Goal: Task Accomplishment & Management: Manage account settings

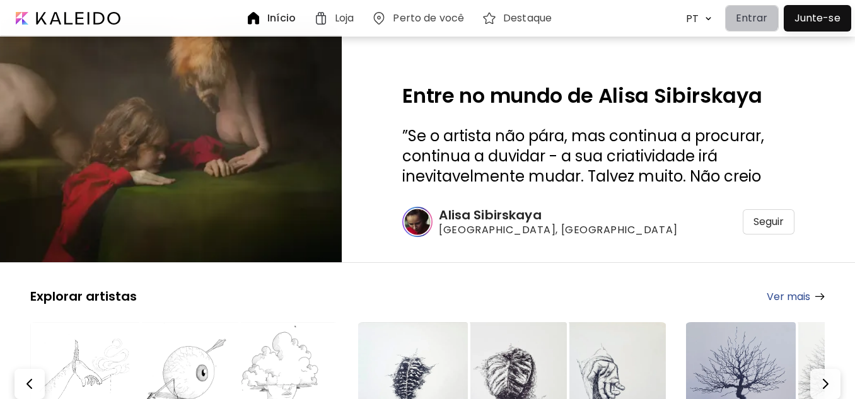
click at [746, 18] on p "Entrar" at bounding box center [752, 18] width 32 height 15
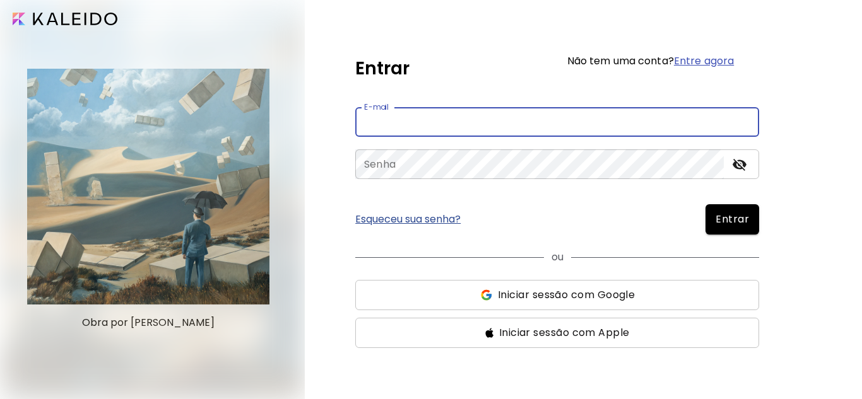
click at [396, 126] on input "email" at bounding box center [557, 122] width 404 height 30
type input "**********"
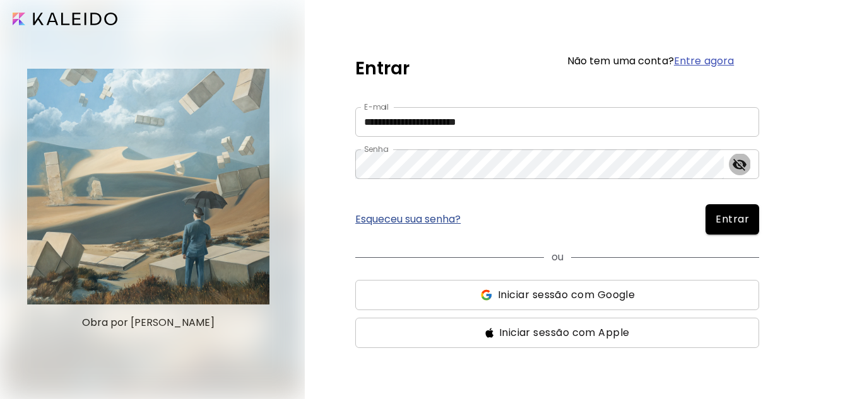
click at [735, 164] on icon "toggle password visibility" at bounding box center [739, 165] width 14 height 12
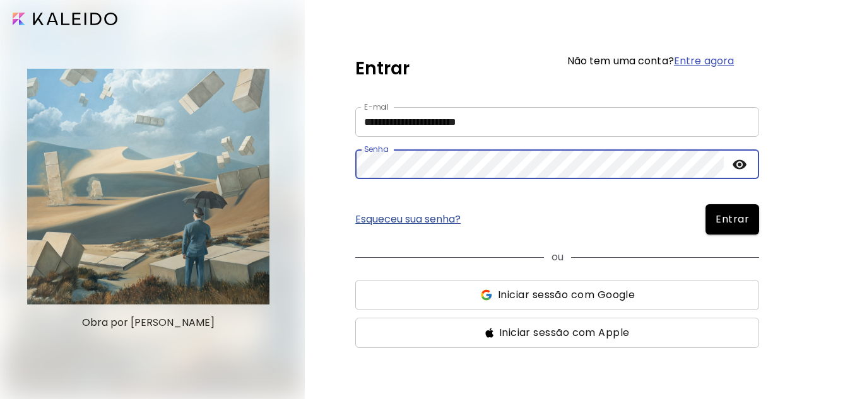
click at [742, 218] on span "Entrar" at bounding box center [731, 219] width 33 height 15
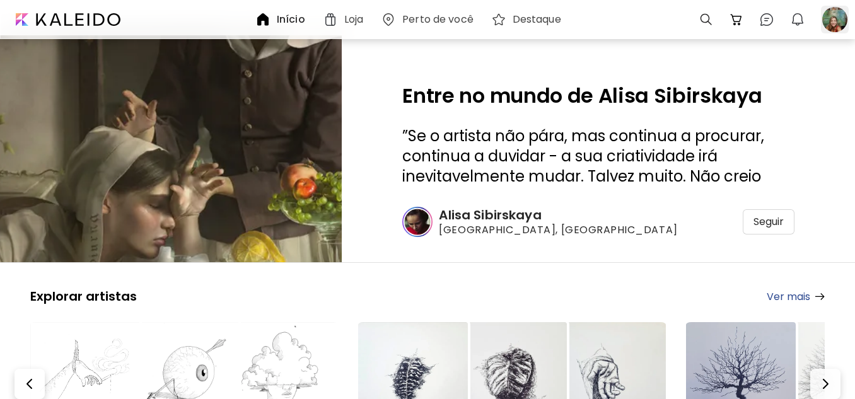
click at [836, 17] on div at bounding box center [835, 20] width 28 height 28
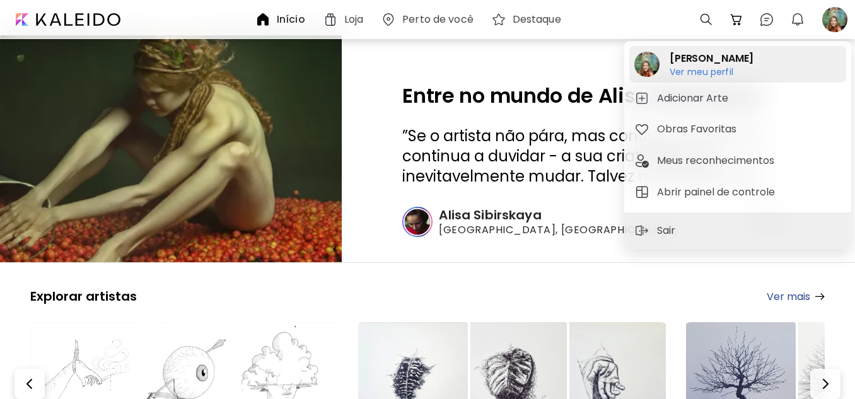
click at [706, 69] on h6 "Ver meu perfil" at bounding box center [712, 71] width 84 height 11
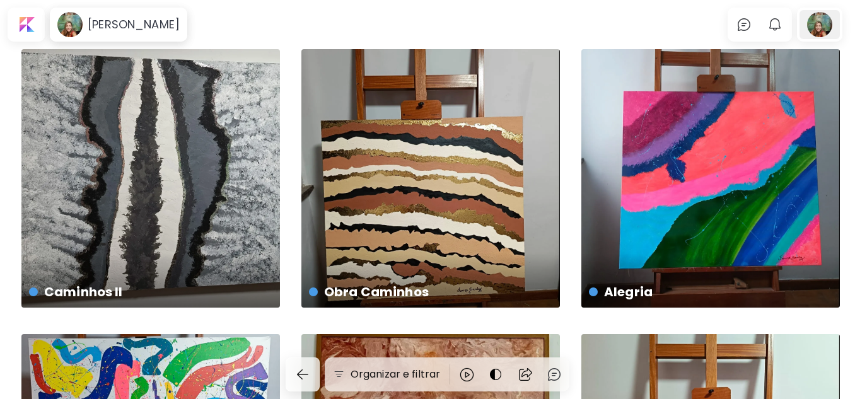
click at [824, 21] on div at bounding box center [820, 24] width 40 height 29
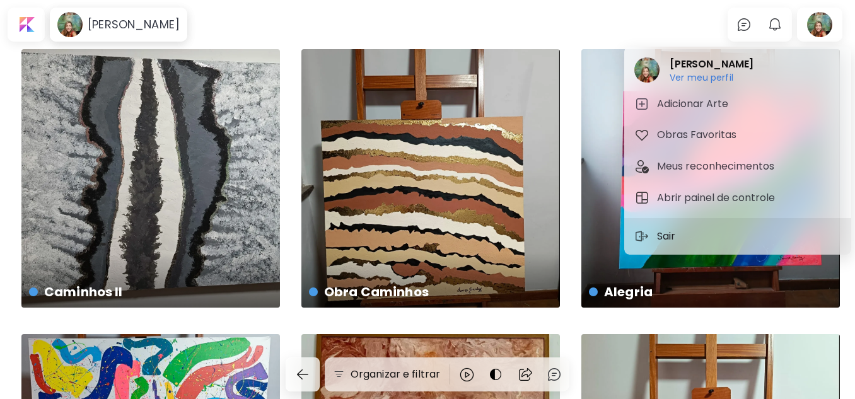
click at [671, 232] on p "Sair" at bounding box center [668, 236] width 23 height 15
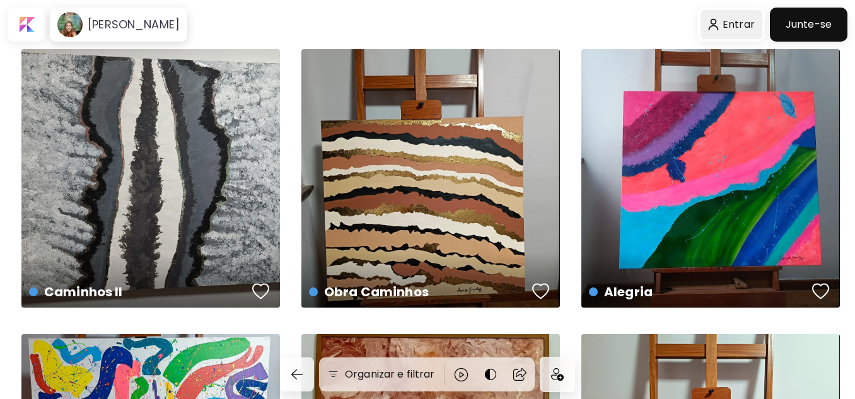
click at [737, 21] on div at bounding box center [732, 24] width 62 height 29
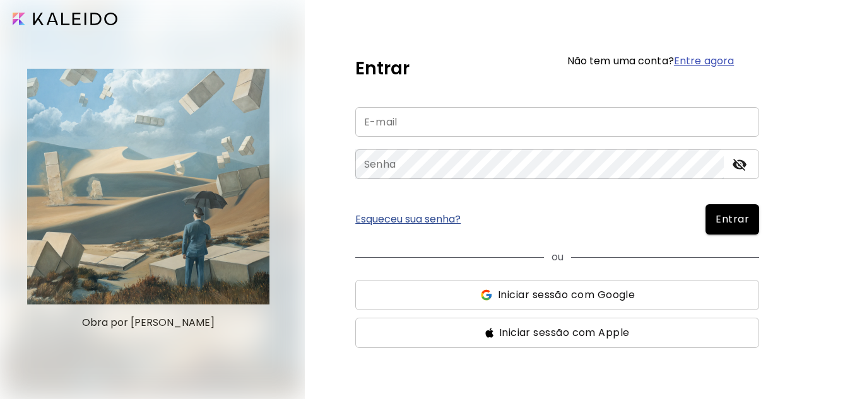
click at [393, 121] on input "email" at bounding box center [557, 122] width 404 height 30
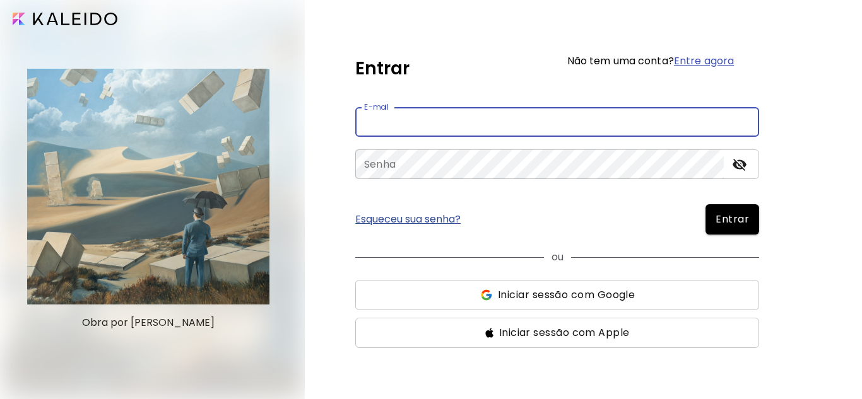
click at [394, 128] on input "email" at bounding box center [557, 122] width 404 height 30
type input "**********"
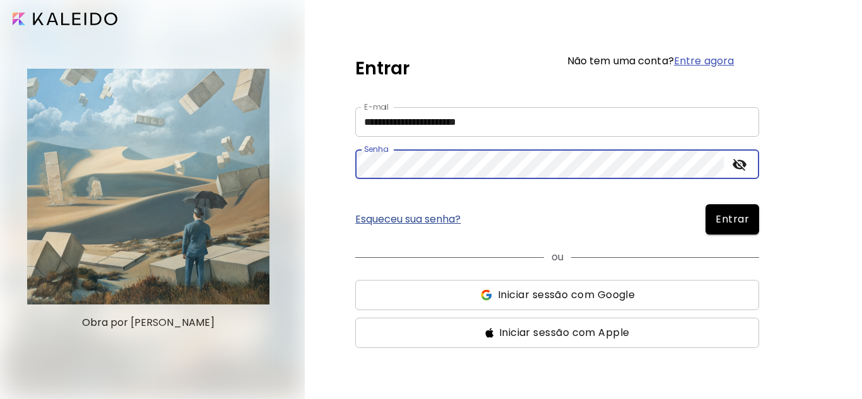
click at [741, 160] on icon "toggle password visibility" at bounding box center [739, 165] width 14 height 12
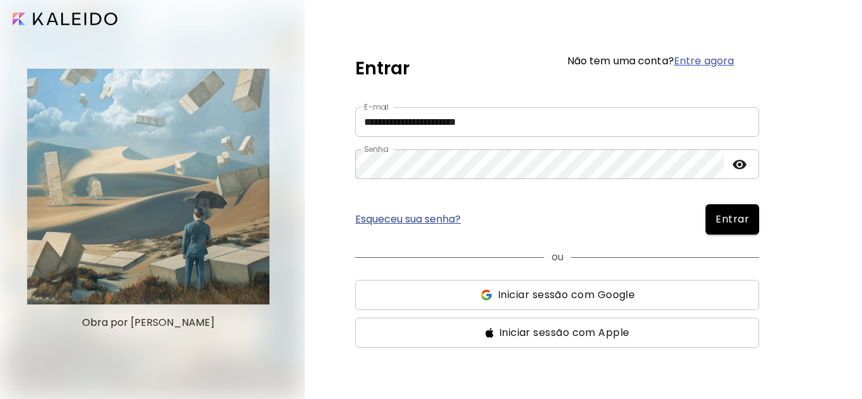
click at [735, 216] on span "Entrar" at bounding box center [731, 219] width 33 height 15
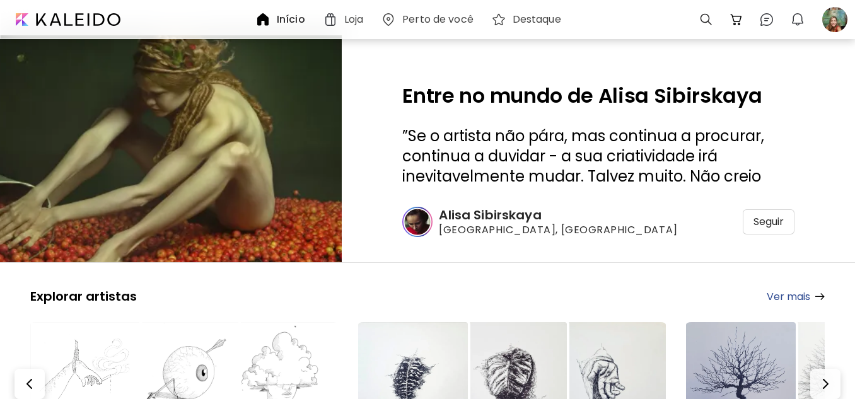
click at [295, 16] on h6 "Início" at bounding box center [291, 20] width 28 height 10
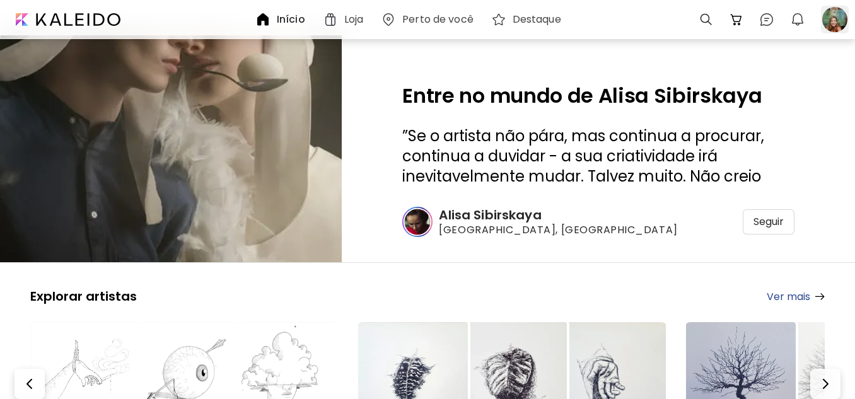
click at [829, 19] on div at bounding box center [835, 20] width 28 height 28
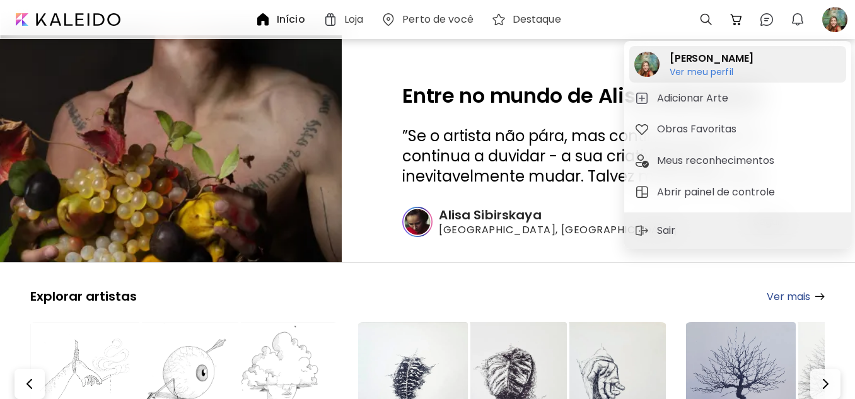
click at [696, 69] on h6 "Ver meu perfil" at bounding box center [712, 71] width 84 height 11
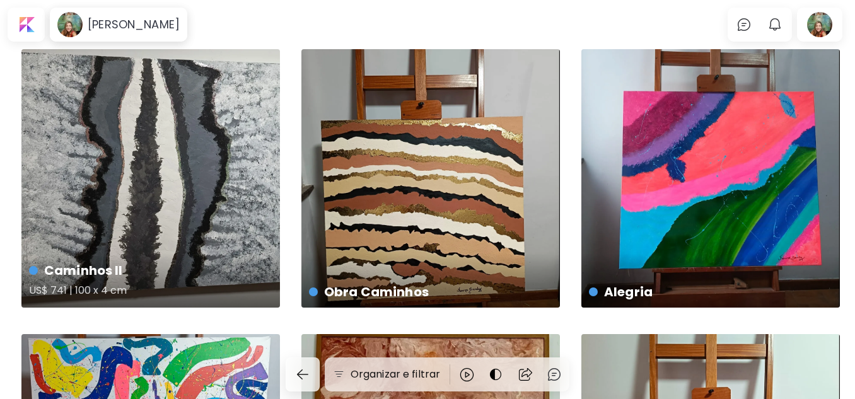
click at [175, 180] on div "Caminhos II US$ 741 | 100 x 4 cm" at bounding box center [150, 178] width 259 height 259
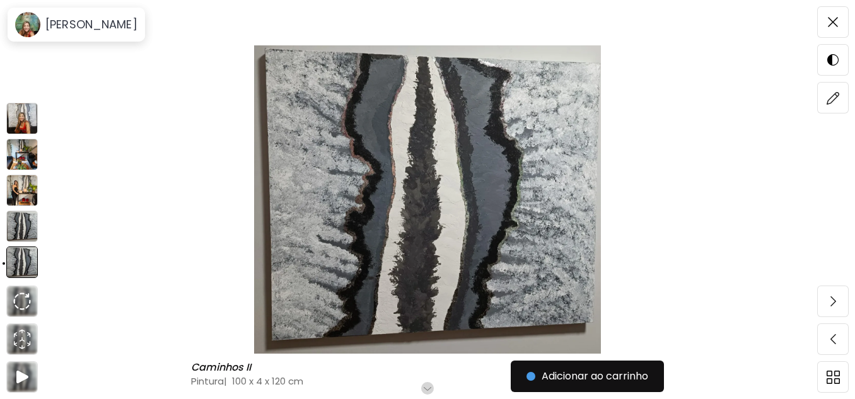
click at [23, 111] on img at bounding box center [22, 119] width 32 height 32
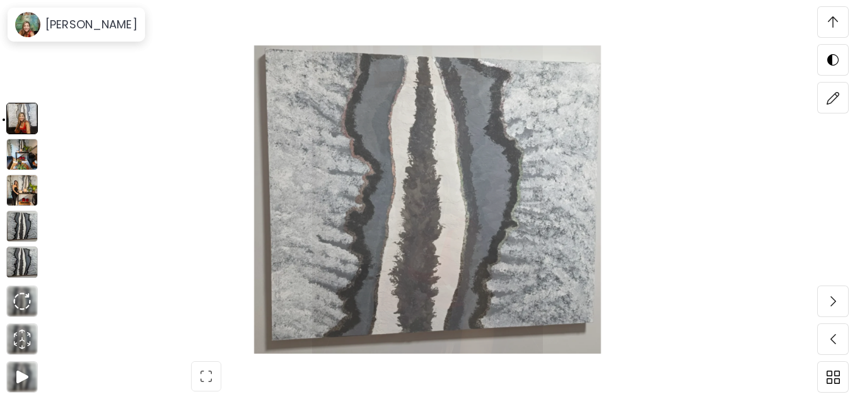
scroll to position [334, 0]
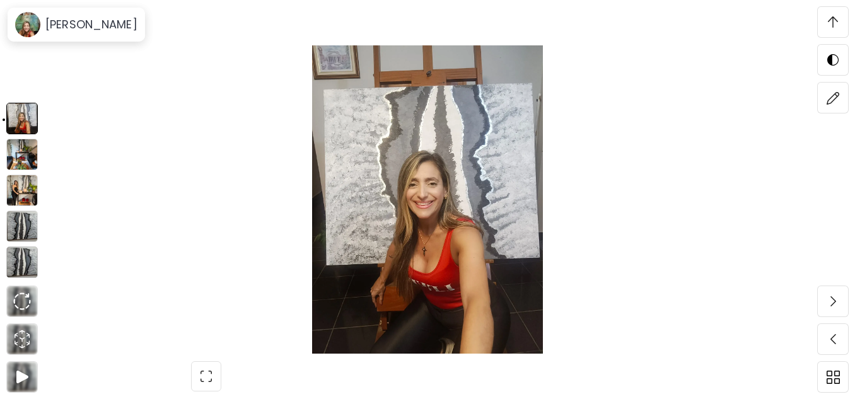
click at [15, 149] on img at bounding box center [22, 155] width 32 height 32
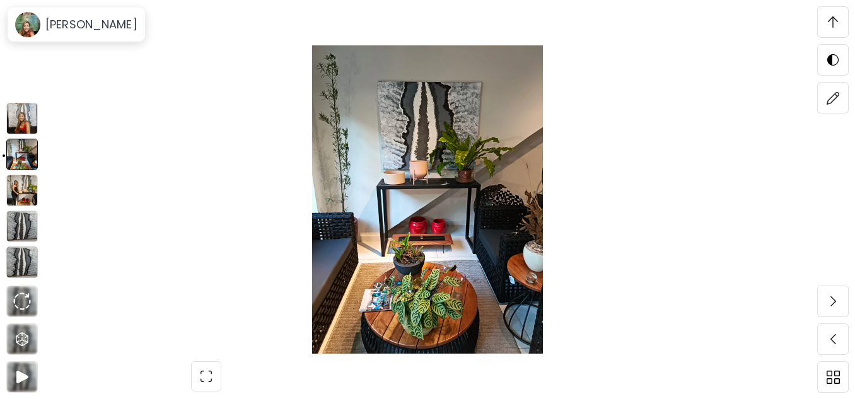
click at [21, 182] on img at bounding box center [22, 191] width 32 height 32
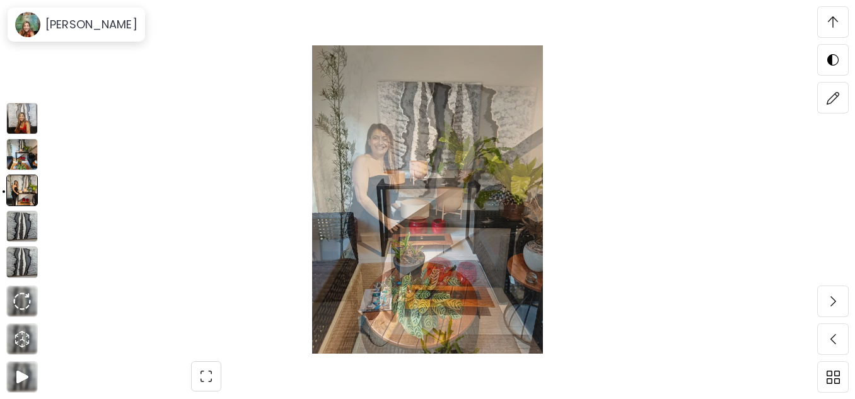
scroll to position [3055, 0]
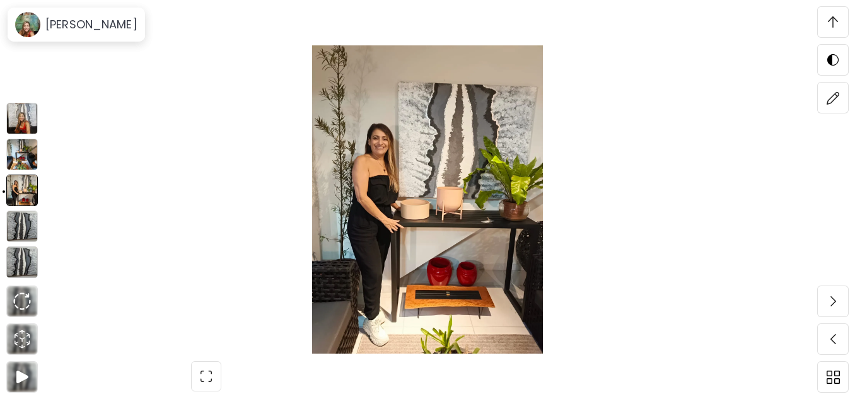
click at [21, 223] on img at bounding box center [22, 227] width 32 height 32
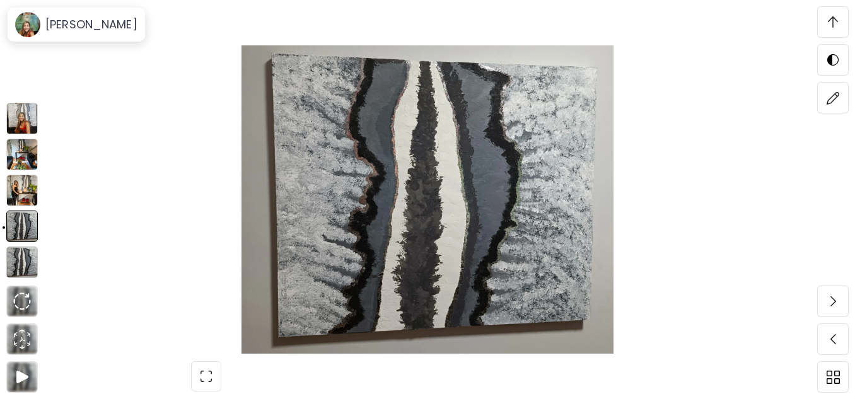
click at [23, 255] on img at bounding box center [22, 263] width 32 height 32
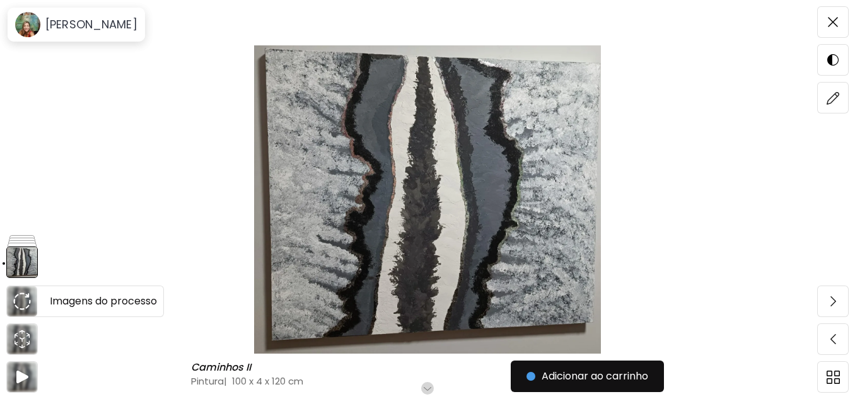
click at [24, 300] on img at bounding box center [22, 302] width 18 height 18
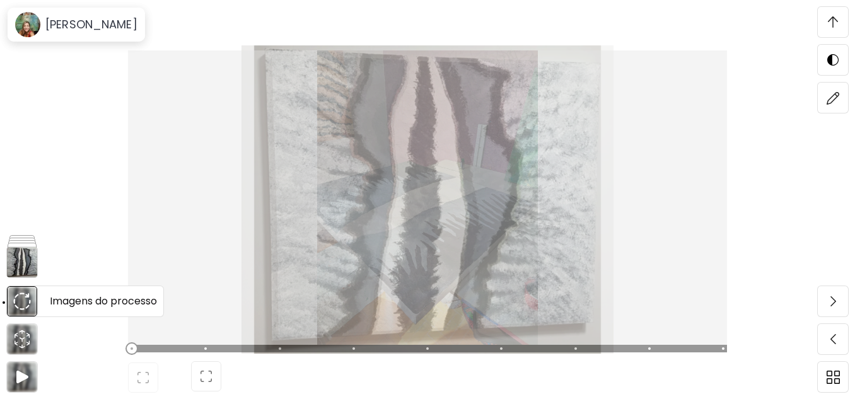
scroll to position [334, 0]
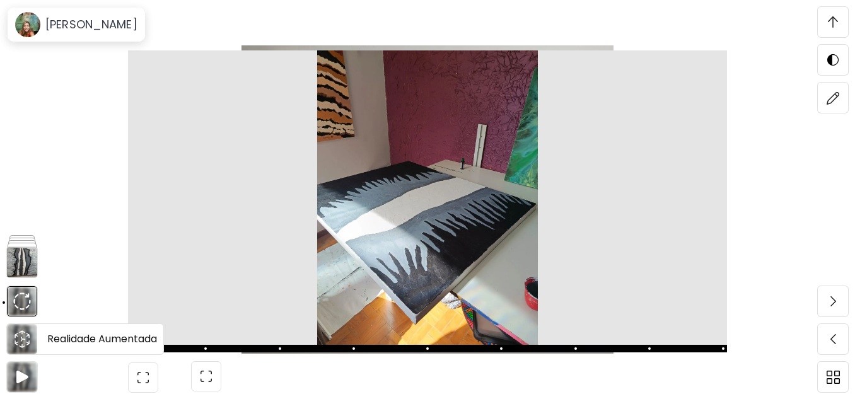
click at [23, 329] on div at bounding box center [22, 339] width 30 height 30
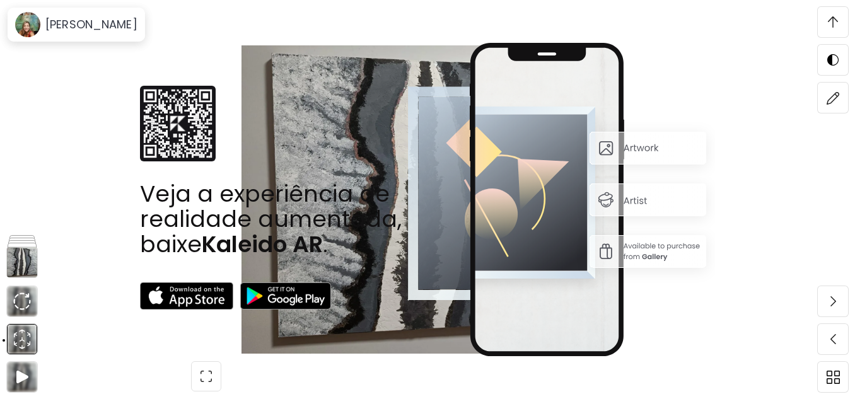
scroll to position [8535, 0]
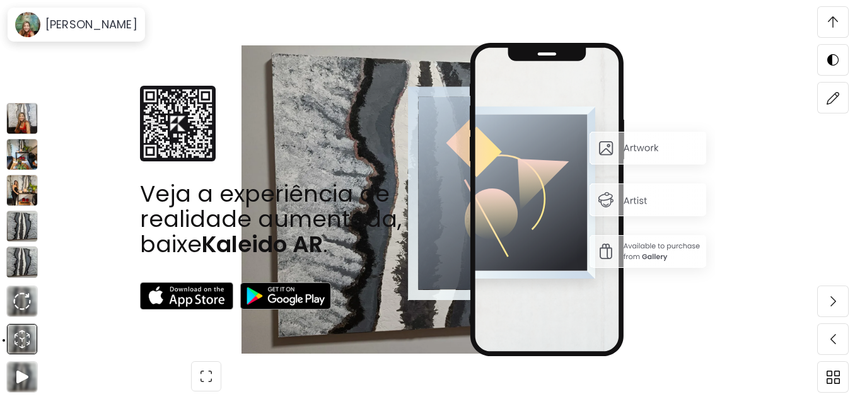
click at [26, 269] on img at bounding box center [22, 263] width 32 height 32
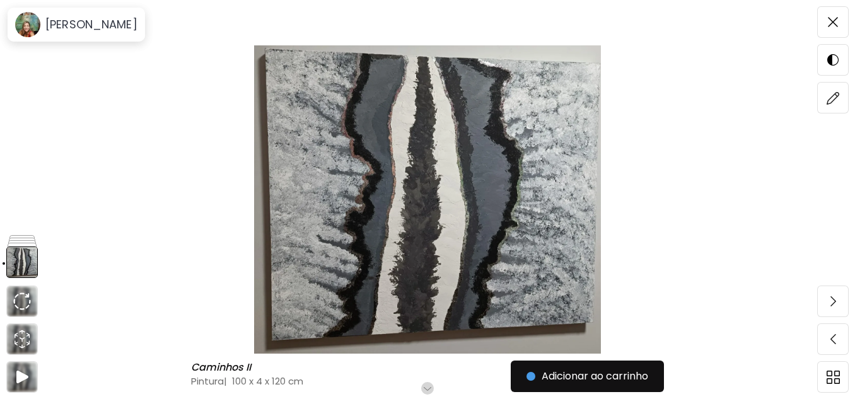
scroll to position [126, 0]
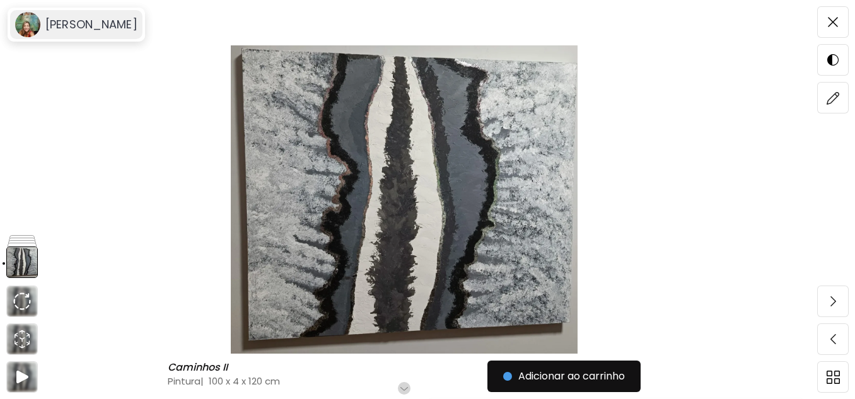
click at [64, 26] on h6 "[PERSON_NAME]" at bounding box center [91, 24] width 92 height 15
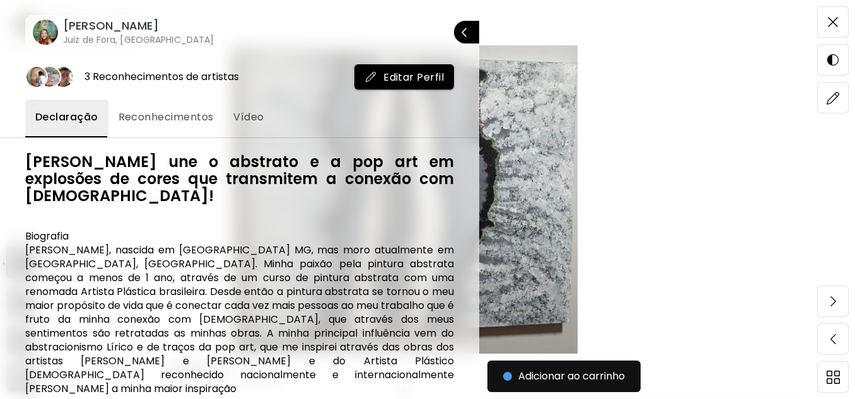
scroll to position [63, 0]
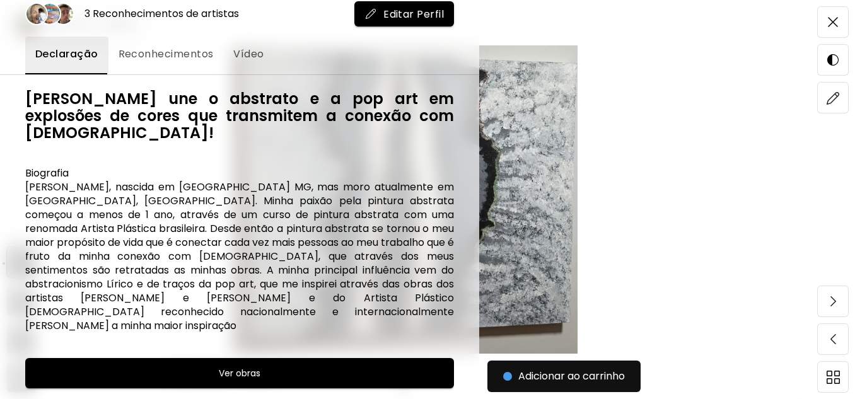
click at [250, 48] on span "Vídeo" at bounding box center [248, 54] width 30 height 15
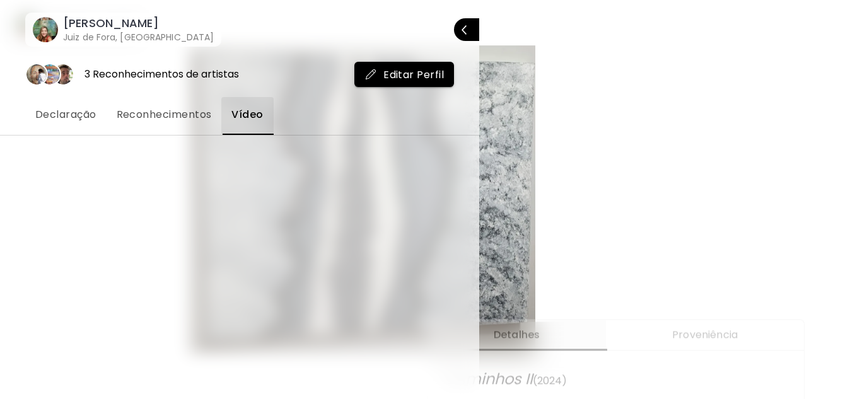
scroll to position [0, 0]
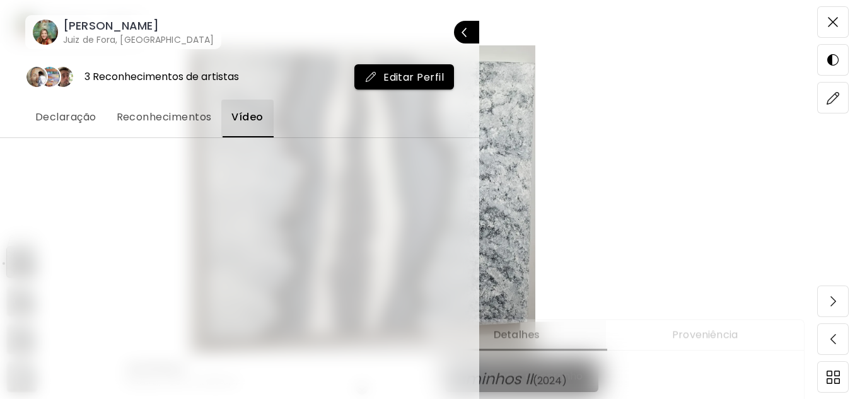
click at [97, 25] on h6 "[PERSON_NAME]" at bounding box center [138, 25] width 151 height 15
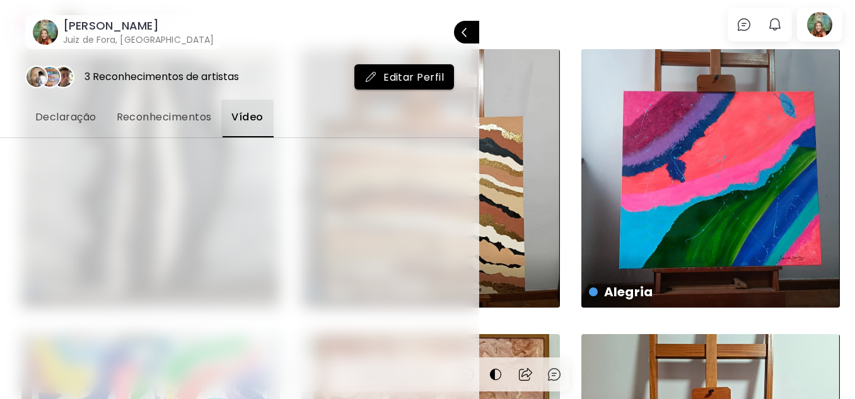
click at [78, 113] on span "Declaração" at bounding box center [65, 117] width 61 height 15
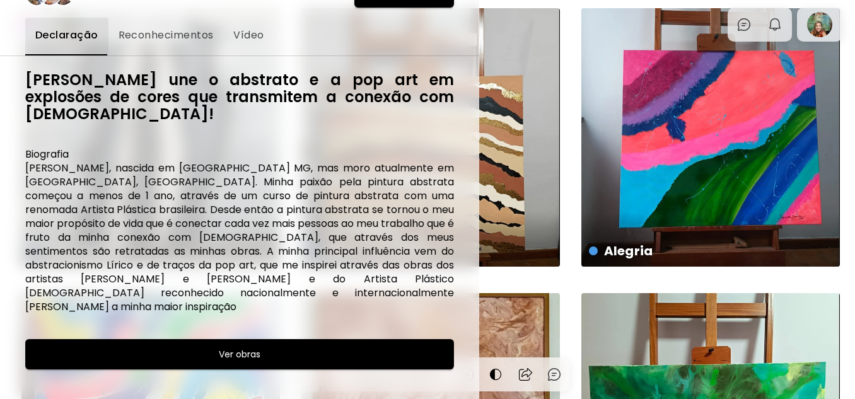
scroll to position [63, 0]
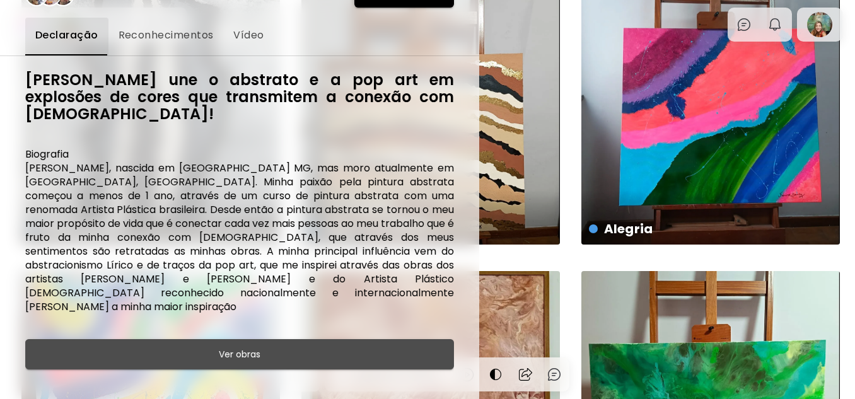
click at [242, 347] on h6 "Ver obras" at bounding box center [240, 354] width 42 height 15
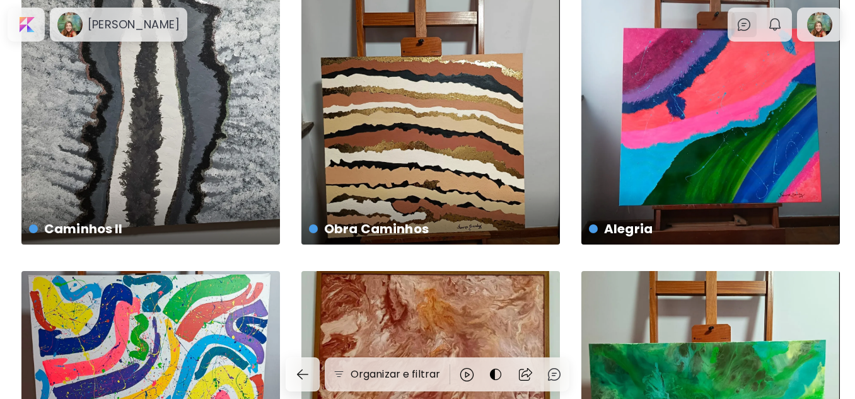
click at [749, 22] on img at bounding box center [744, 24] width 15 height 15
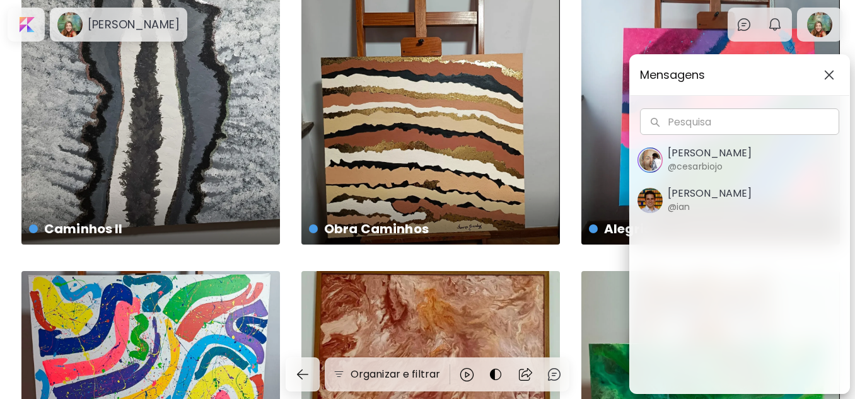
click at [780, 26] on div "Mensagens Pesquisa Pesquisa Cesar Biojo @cesarbiojo Ian Panchevre @ian" at bounding box center [427, 199] width 855 height 399
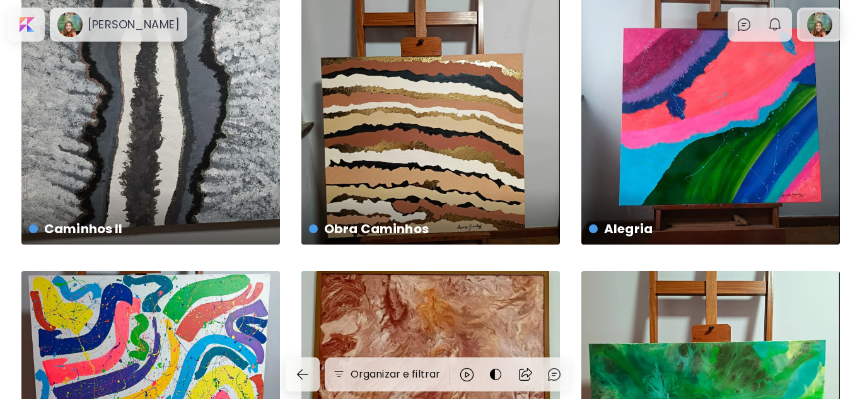
click at [824, 23] on div at bounding box center [820, 24] width 40 height 29
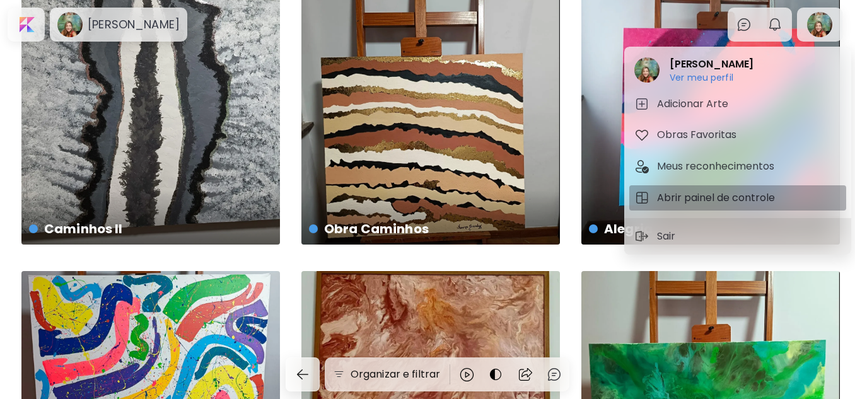
click at [691, 198] on h5 "Abrir painel de controle" at bounding box center [718, 197] width 122 height 15
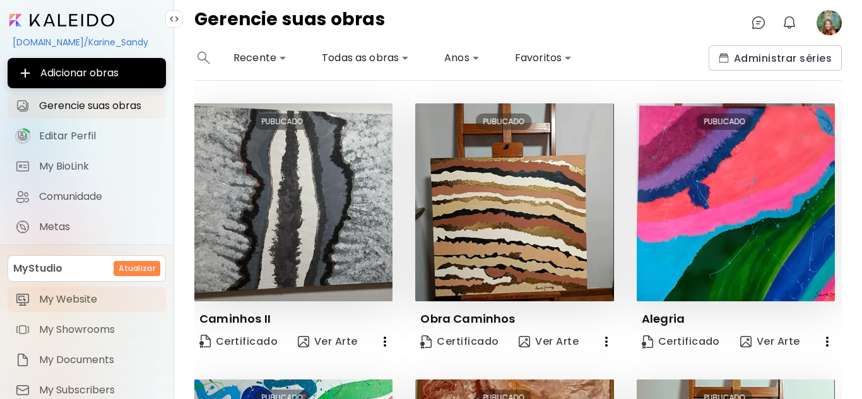
click at [62, 299] on span "My Website" at bounding box center [98, 299] width 119 height 13
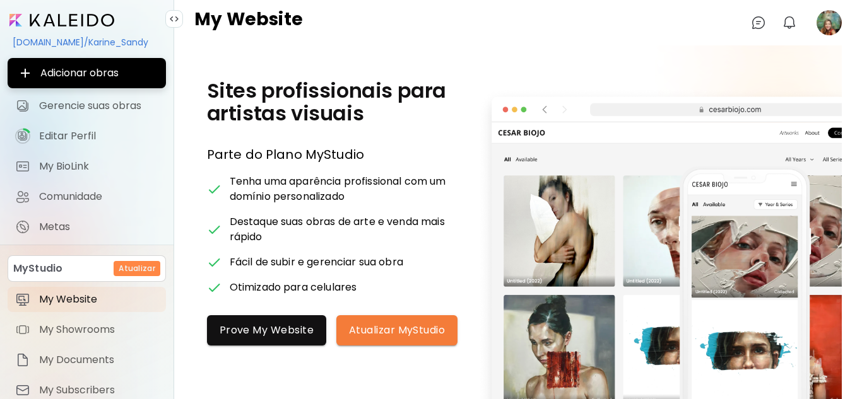
click at [84, 16] on input "image" at bounding box center [61, 20] width 105 height 13
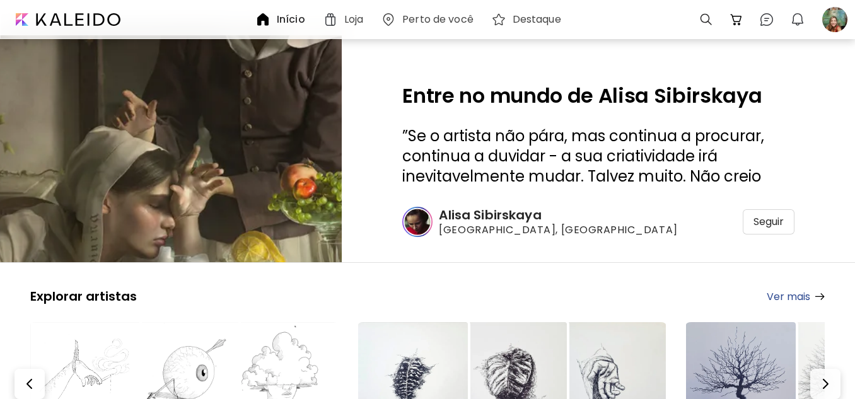
click at [356, 18] on h6 "Loja" at bounding box center [353, 20] width 19 height 10
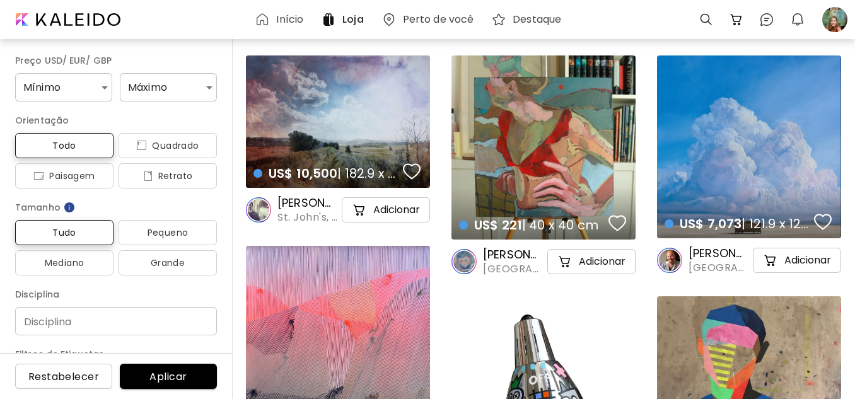
click at [344, 132] on div "US$ 10,500 | 182.9 x 132.1 cm details" at bounding box center [338, 122] width 184 height 132
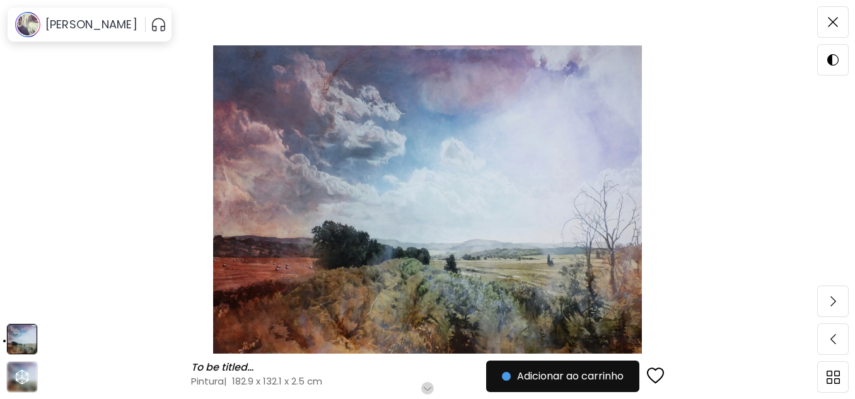
click at [159, 22] on img "button" at bounding box center [159, 25] width 16 height 20
click at [77, 26] on h6 "Mark Thompson" at bounding box center [91, 24] width 92 height 15
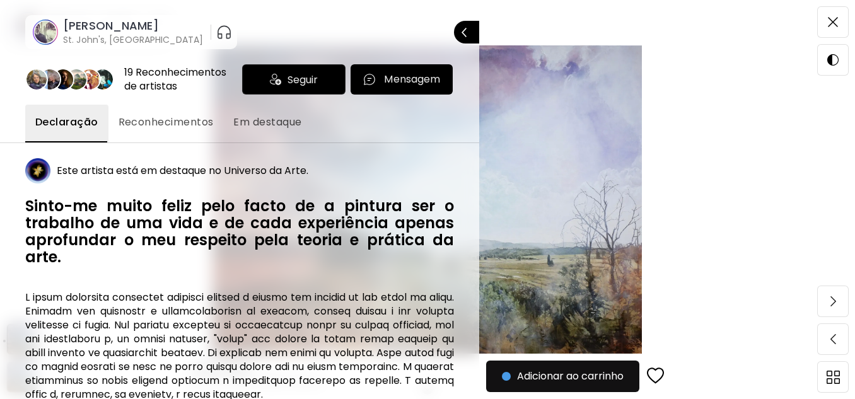
click at [159, 120] on span "Reconhecimentos" at bounding box center [166, 122] width 95 height 15
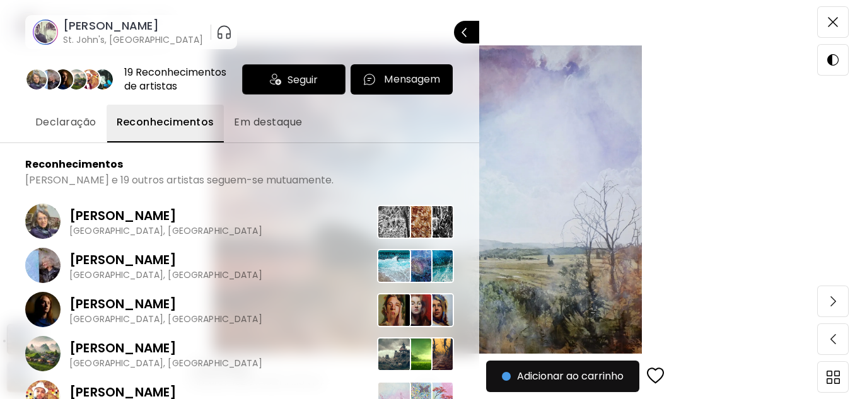
click at [273, 121] on span "Em destaque" at bounding box center [268, 122] width 68 height 15
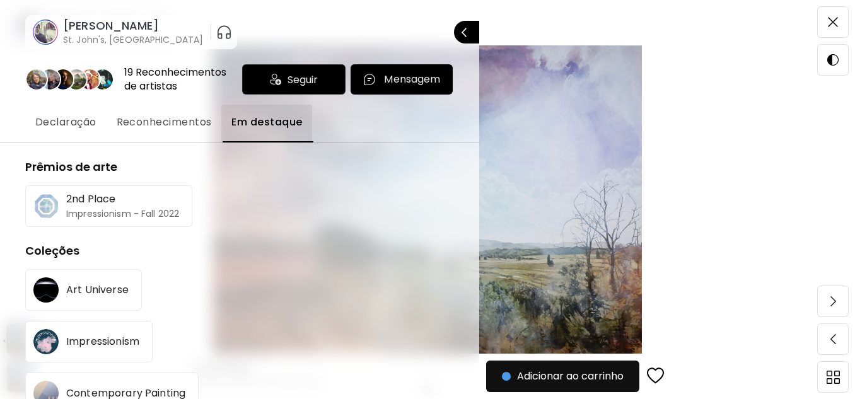
scroll to position [35, 0]
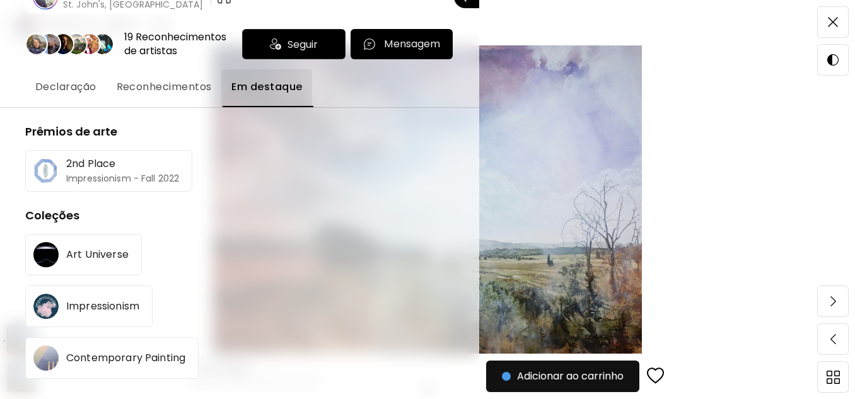
click at [163, 88] on span "Reconhecimentos" at bounding box center [164, 86] width 95 height 15
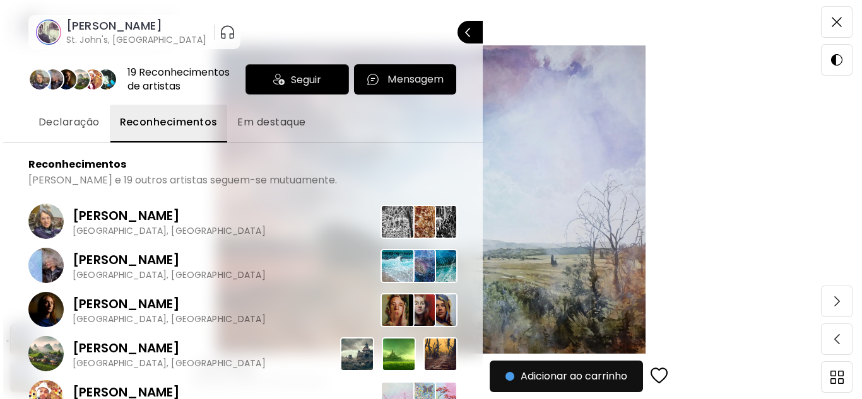
scroll to position [0, 0]
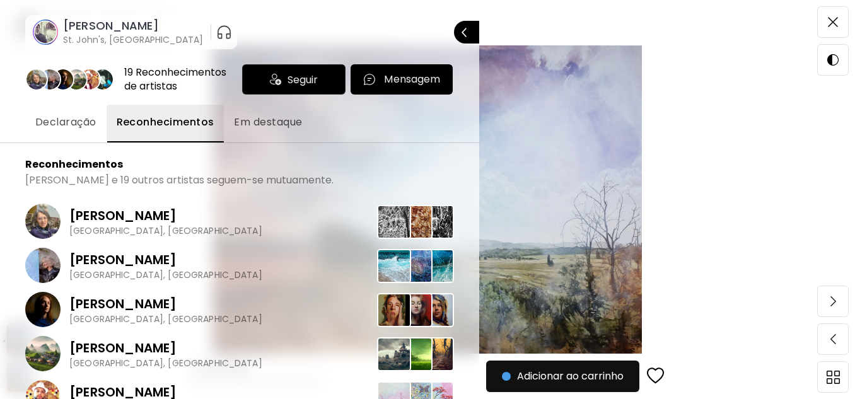
click at [288, 73] on span "Seguir" at bounding box center [303, 80] width 30 height 16
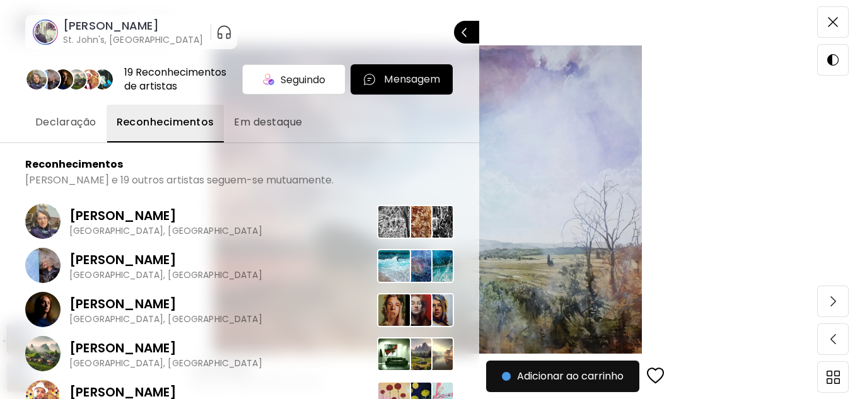
click at [405, 83] on p "Mensagem" at bounding box center [412, 79] width 56 height 15
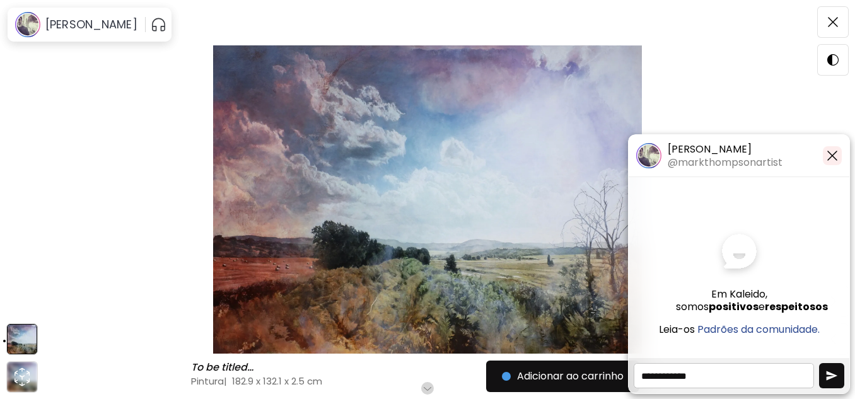
click at [827, 152] on img "button" at bounding box center [832, 155] width 15 height 15
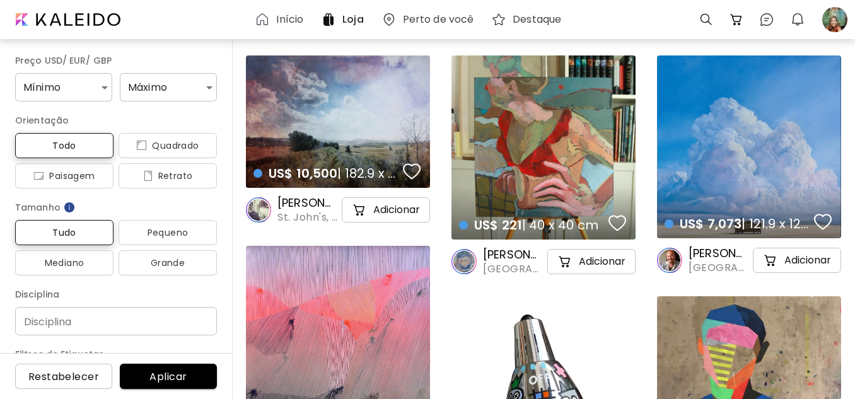
click at [348, 16] on h6 "Loja" at bounding box center [353, 20] width 21 height 10
click at [539, 16] on h6 "Destaque" at bounding box center [537, 20] width 49 height 10
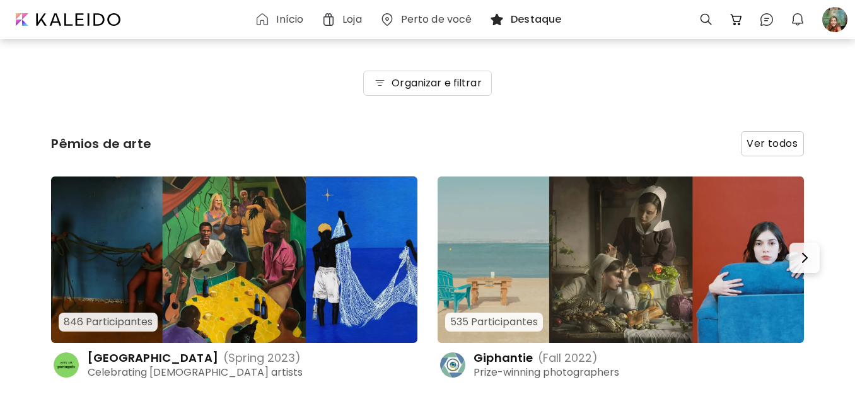
click at [288, 15] on h6 "Início" at bounding box center [289, 20] width 27 height 10
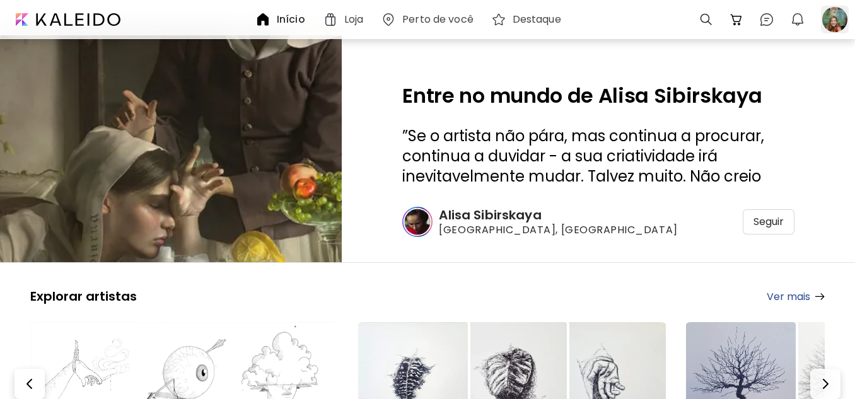
click at [826, 18] on div at bounding box center [835, 20] width 28 height 28
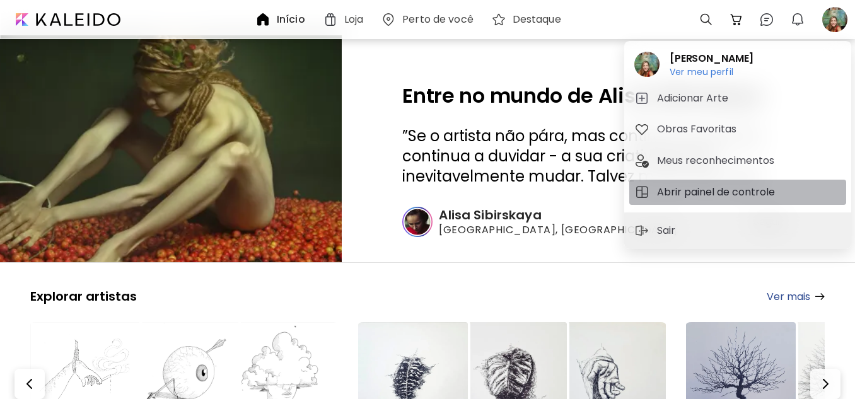
click at [707, 192] on h5 "Abrir painel de controle" at bounding box center [718, 192] width 122 height 15
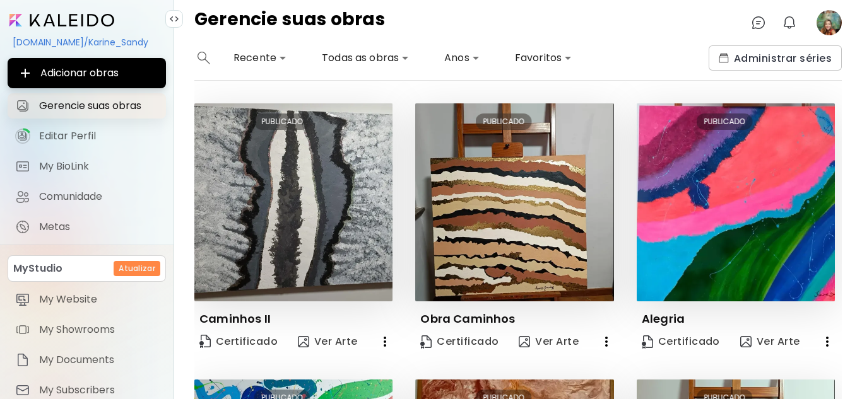
click at [103, 105] on span "Gerencie suas obras" at bounding box center [98, 106] width 119 height 13
click at [102, 105] on span "Gerencie suas obras" at bounding box center [98, 106] width 119 height 13
click at [67, 132] on span "Editar Perfil" at bounding box center [98, 136] width 119 height 13
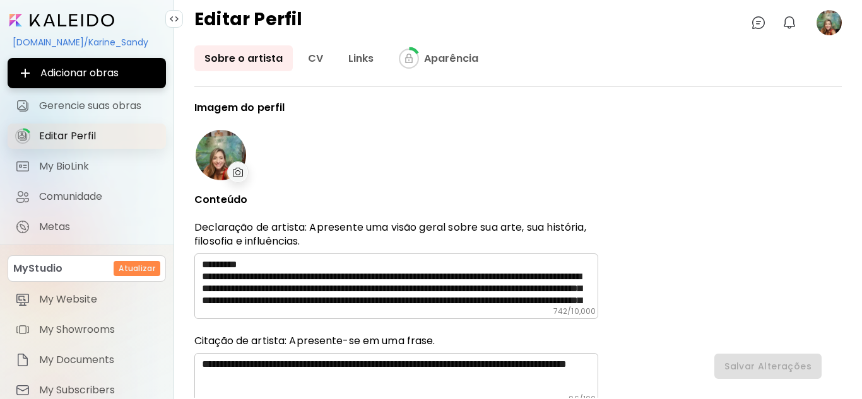
type input "******"
type input "**********"
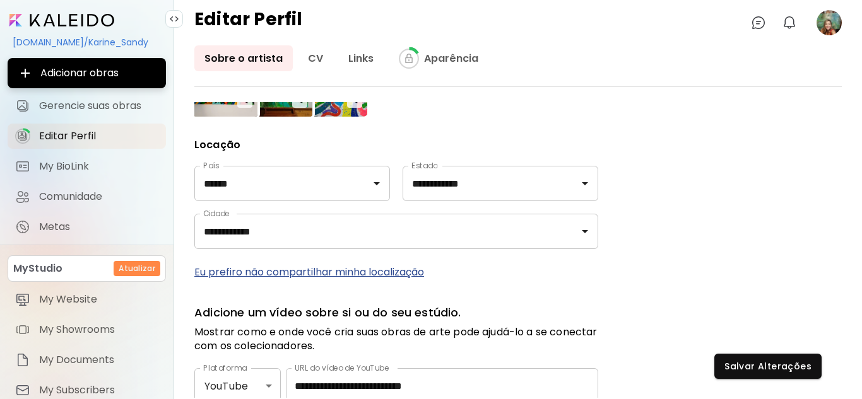
scroll to position [430, 0]
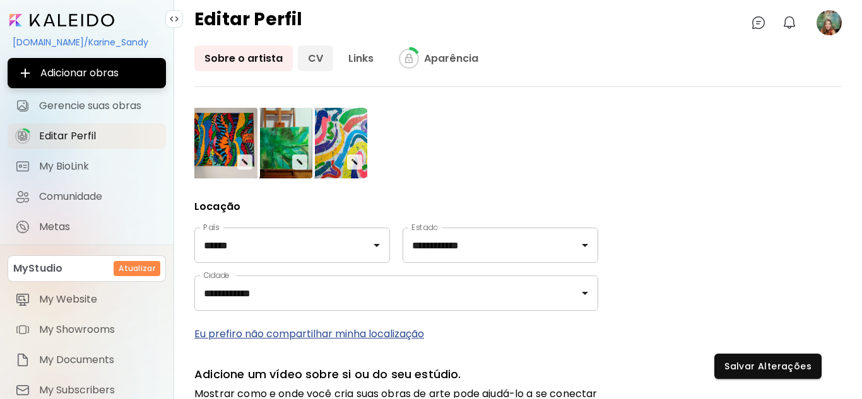
click at [308, 57] on link "CV" at bounding box center [315, 58] width 35 height 26
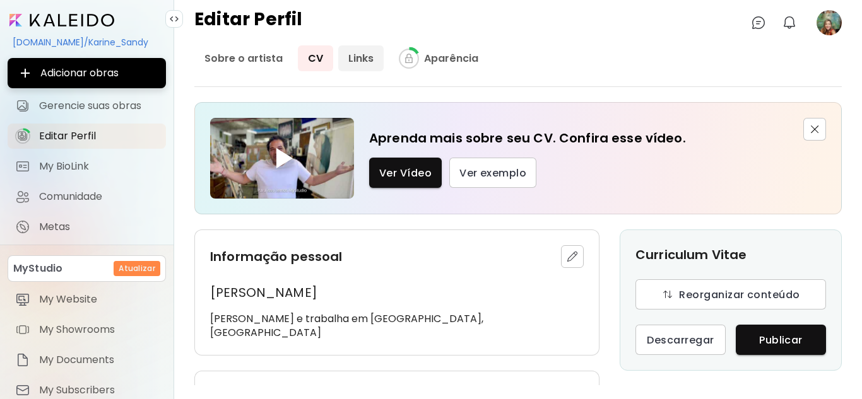
click at [361, 61] on link "Links" at bounding box center [360, 58] width 45 height 26
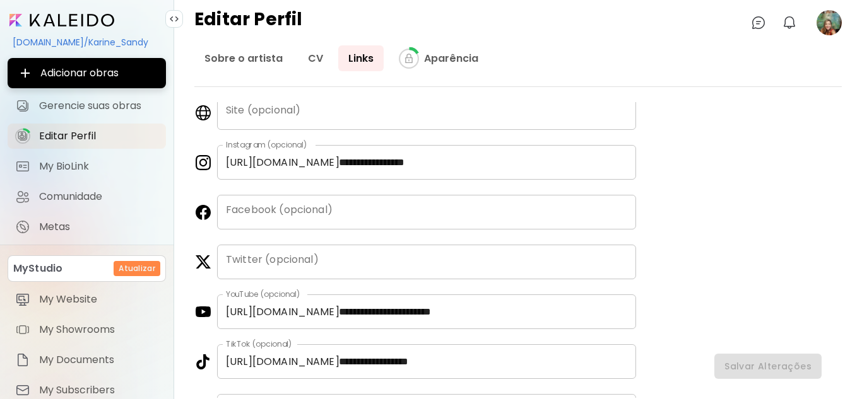
scroll to position [18, 0]
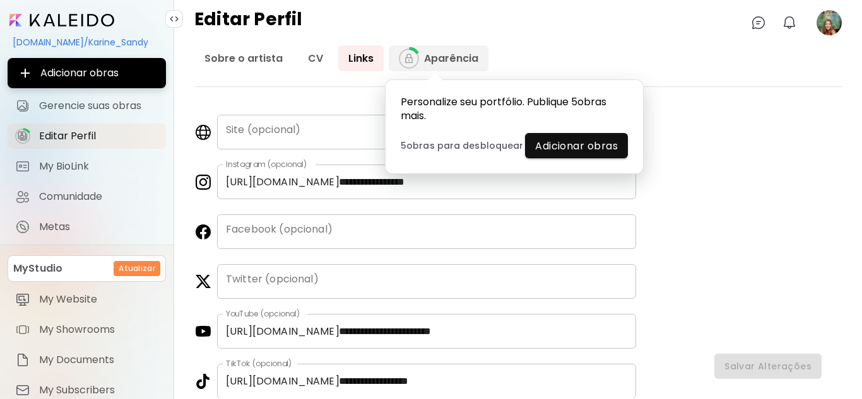
click at [454, 57] on link "Aparência" at bounding box center [439, 58] width 100 height 26
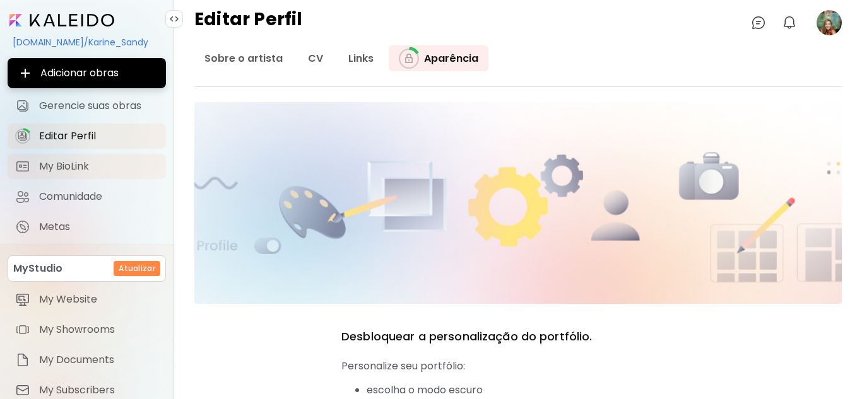
click at [67, 163] on span "My BioLink" at bounding box center [98, 166] width 119 height 13
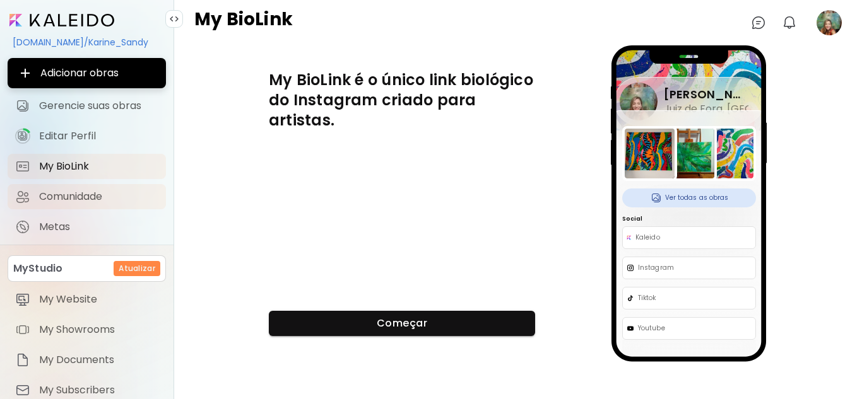
click at [87, 197] on span "Comunidade" at bounding box center [98, 196] width 119 height 13
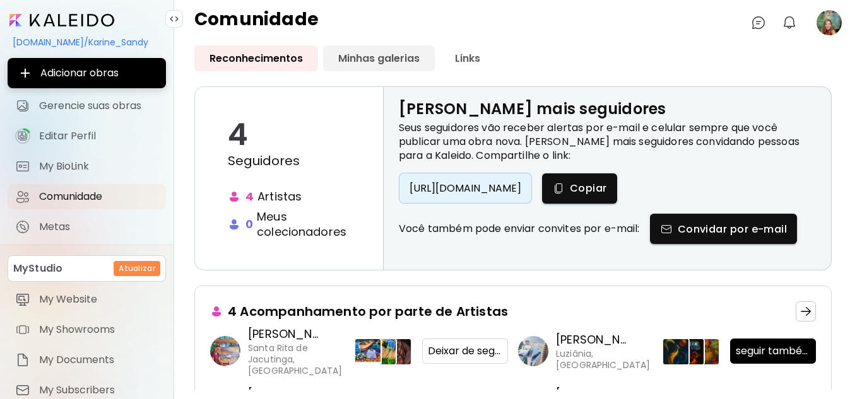
click at [362, 54] on link "Minhas galerias" at bounding box center [379, 58] width 112 height 26
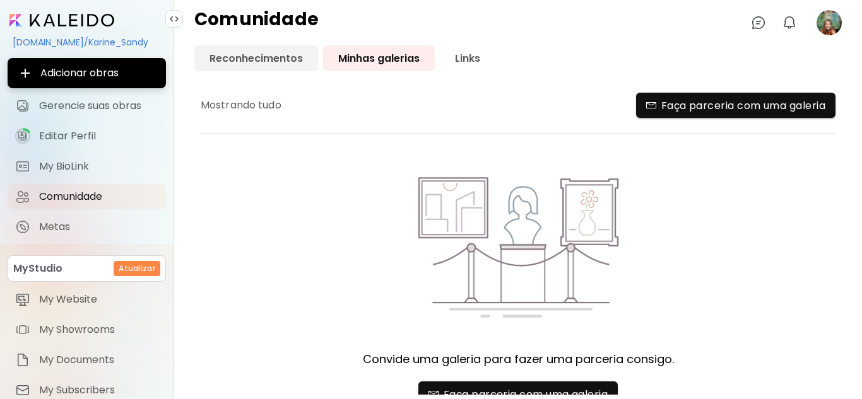
click at [264, 56] on link "Reconhecimentos" at bounding box center [256, 58] width 124 height 26
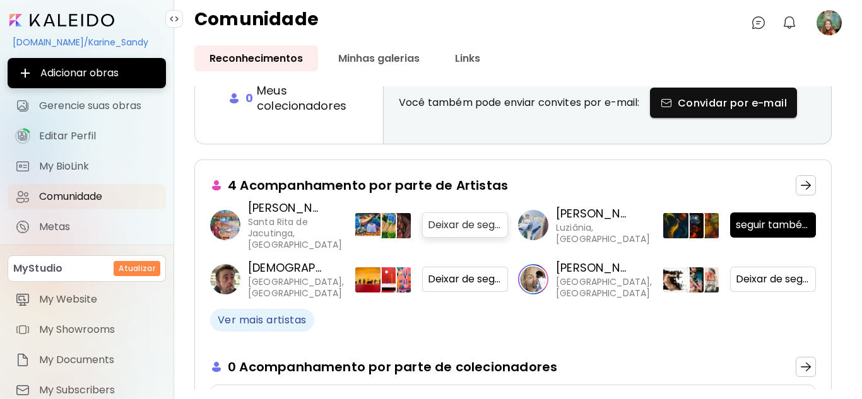
scroll to position [189, 0]
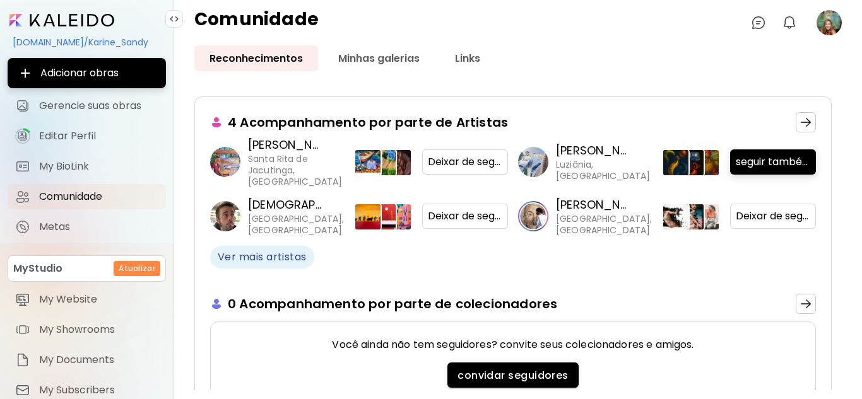
click at [770, 158] on span "seguir também" at bounding box center [772, 162] width 74 height 13
click at [797, 117] on button "button" at bounding box center [805, 122] width 20 height 20
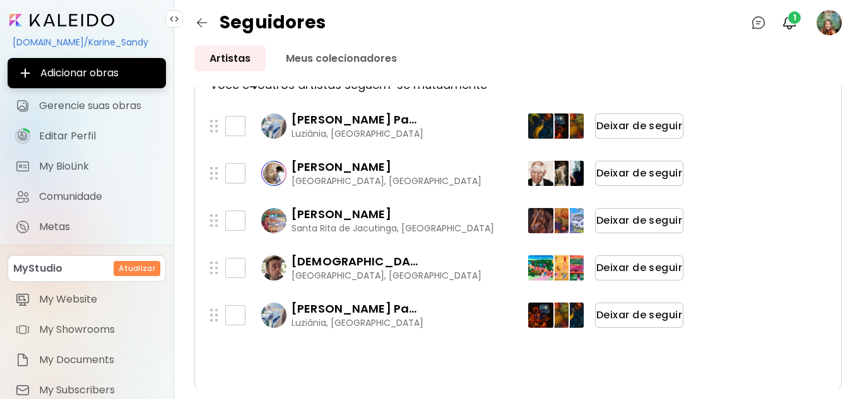
scroll to position [128, 0]
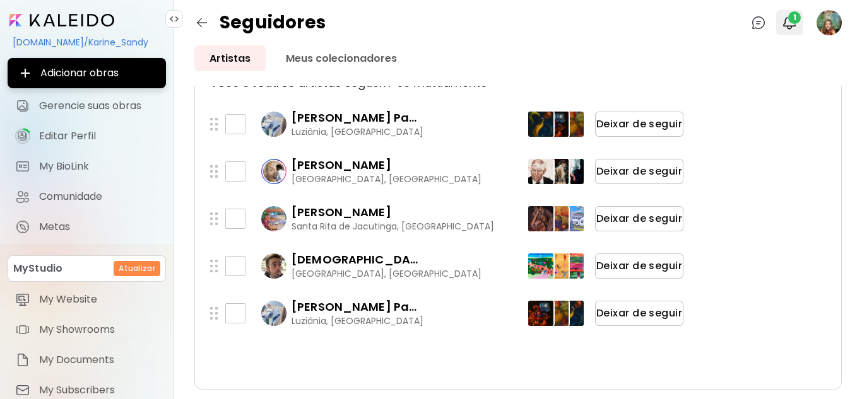
click at [791, 19] on span "1" at bounding box center [794, 17] width 13 height 13
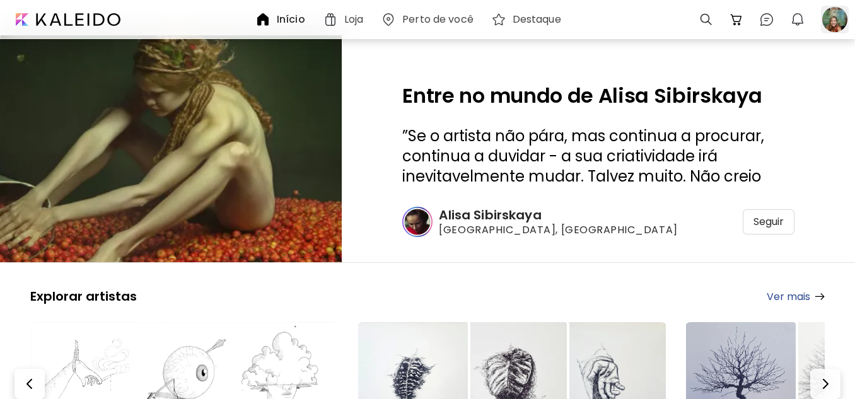
click at [830, 21] on div at bounding box center [835, 20] width 28 height 28
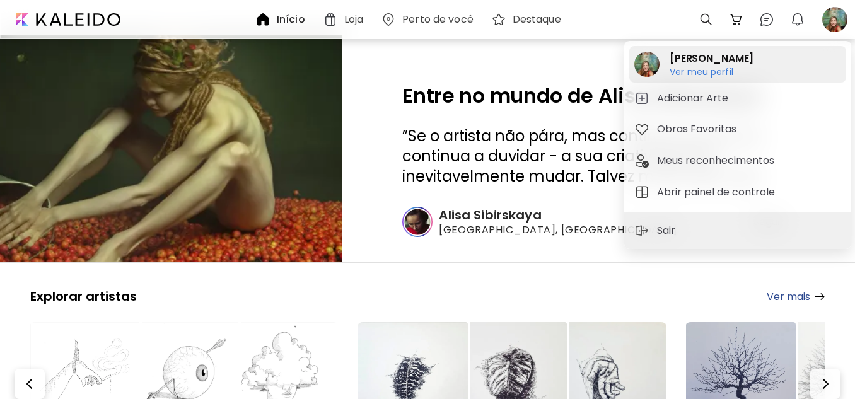
click at [713, 69] on h6 "Ver meu perfil" at bounding box center [712, 71] width 84 height 11
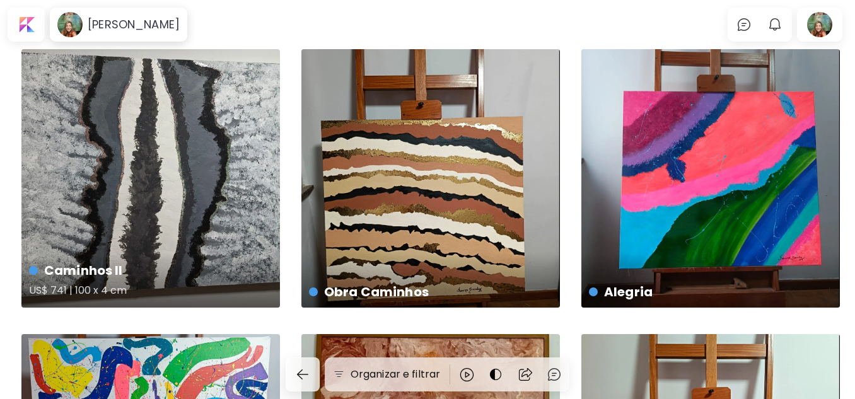
click at [110, 287] on h5 "US$ 741 | 100 x 4 cm" at bounding box center [149, 292] width 241 height 25
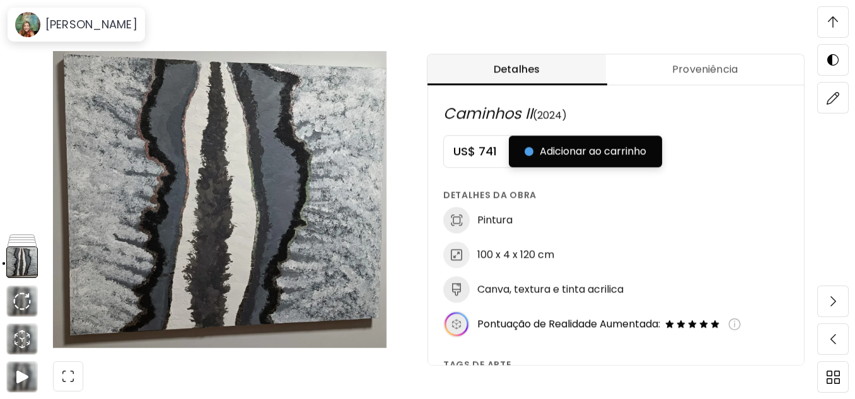
click at [614, 154] on span "Adicionar ao carrinho" at bounding box center [586, 151] width 122 height 15
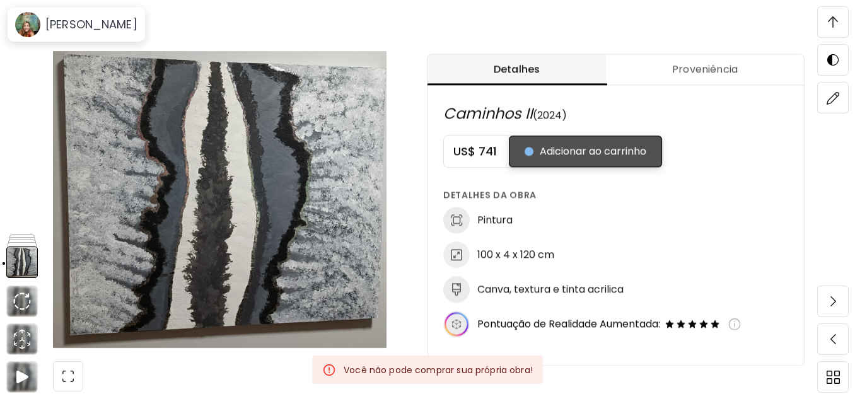
click at [600, 148] on span "Adicionar ao carrinho" at bounding box center [586, 151] width 122 height 15
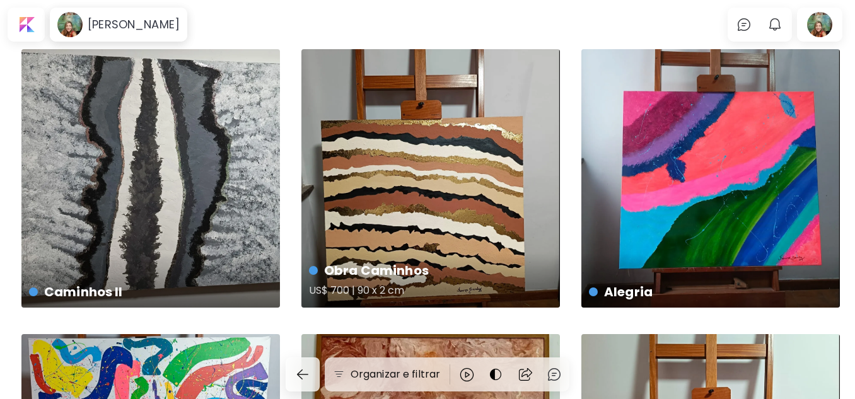
click at [404, 268] on h4 "Obra Caminhos" at bounding box center [429, 270] width 241 height 19
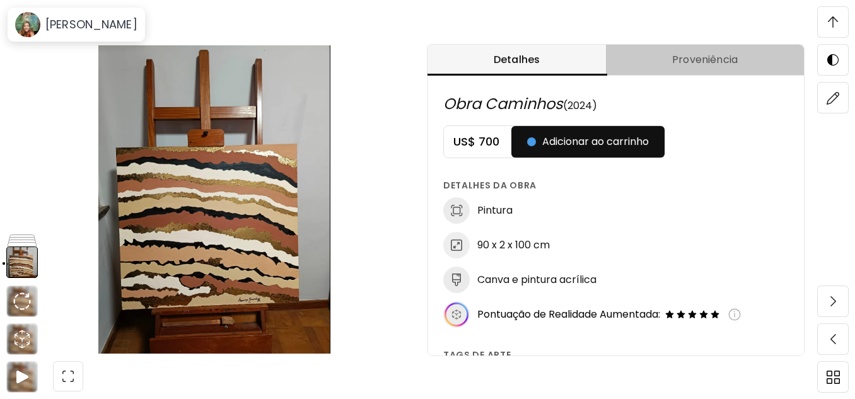
click at [730, 61] on span "Proveniência" at bounding box center [705, 59] width 183 height 15
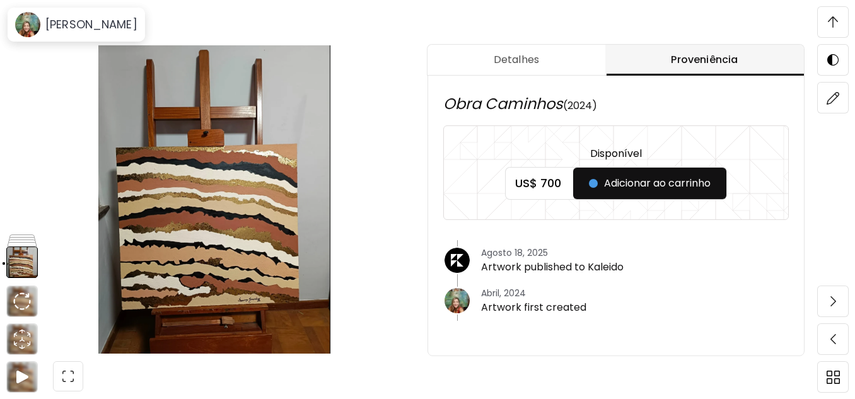
click at [533, 58] on span "Detalhes" at bounding box center [516, 59] width 163 height 15
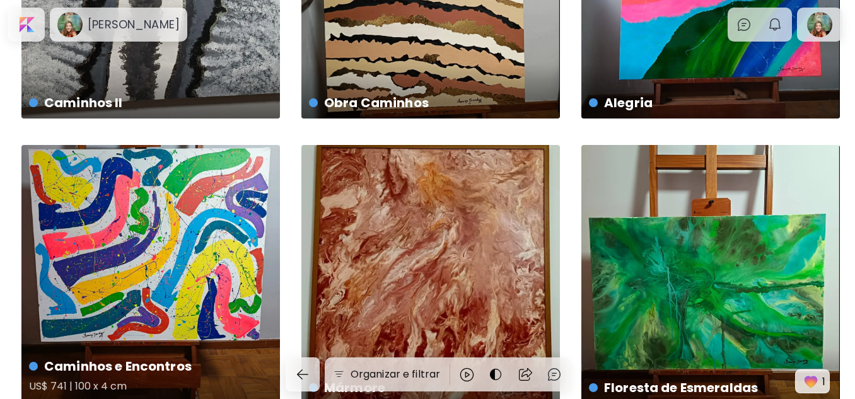
click at [181, 219] on div "Caminhos e Encontros US$ 741 | 100 x 4 cm" at bounding box center [150, 274] width 259 height 259
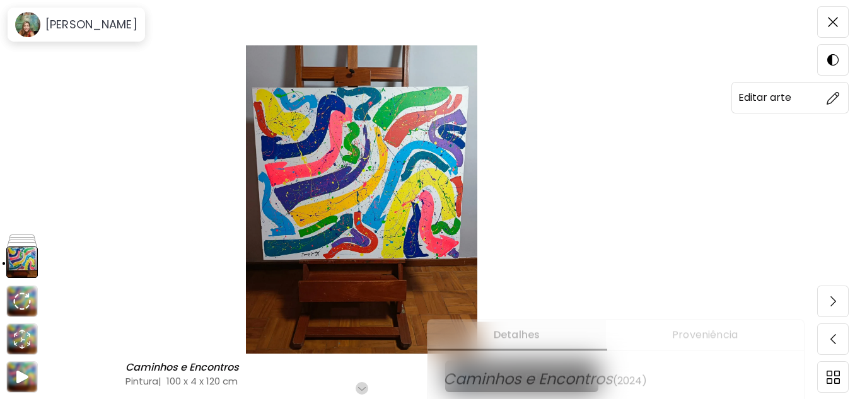
click at [837, 97] on img at bounding box center [833, 97] width 13 height 13
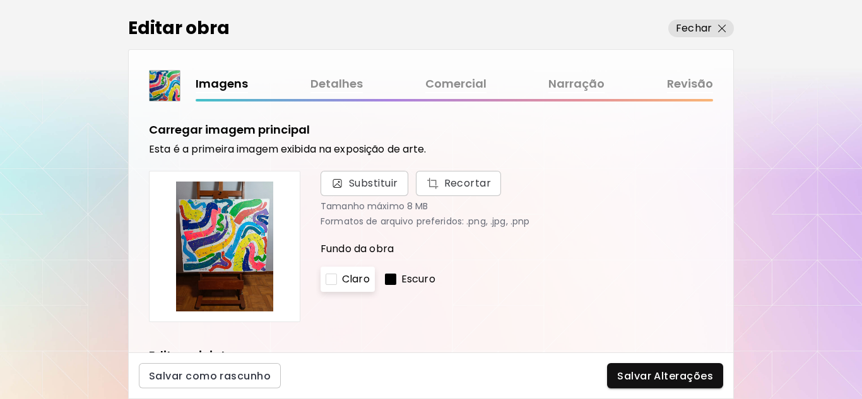
click at [347, 86] on link "Detalhes" at bounding box center [336, 84] width 52 height 18
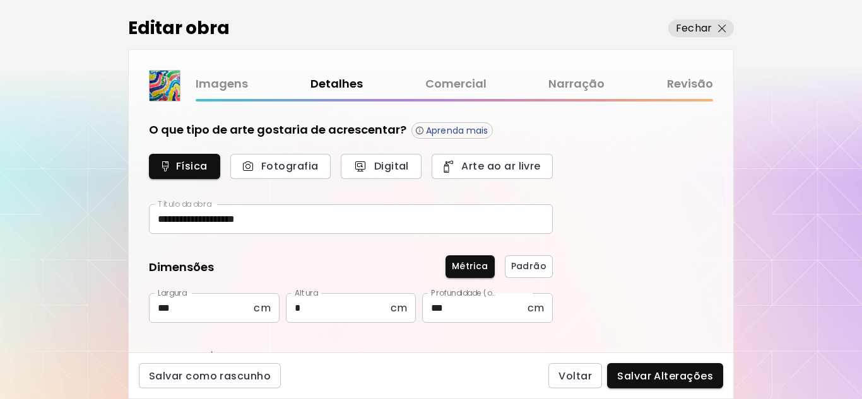
type input "********"
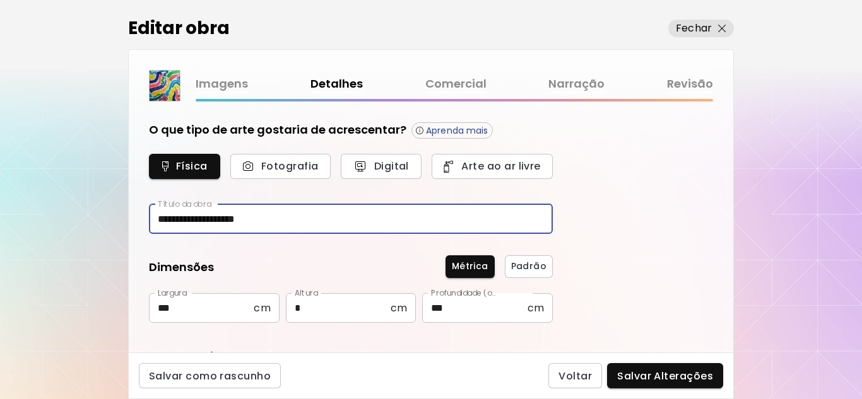
drag, startPoint x: 210, startPoint y: 218, endPoint x: 132, endPoint y: 220, distance: 78.2
click at [129, 220] on div "**********" at bounding box center [431, 227] width 604 height 251
click at [165, 219] on input "**********" at bounding box center [351, 219] width 404 height 30
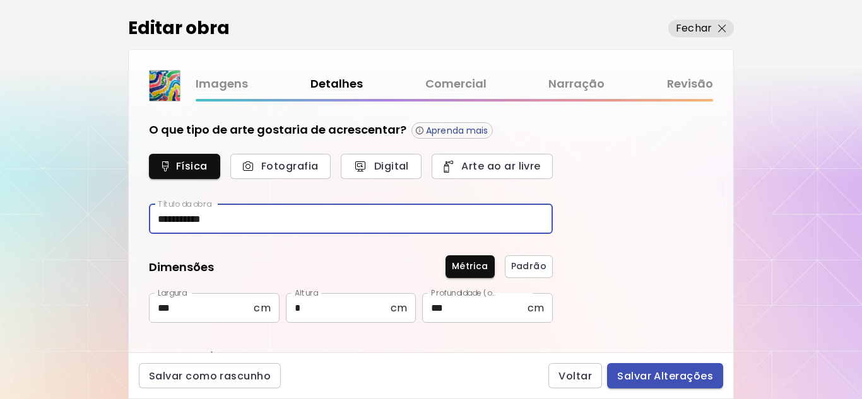
type input "*********"
click at [668, 380] on span "Salvar Alterações" at bounding box center [665, 376] width 96 height 13
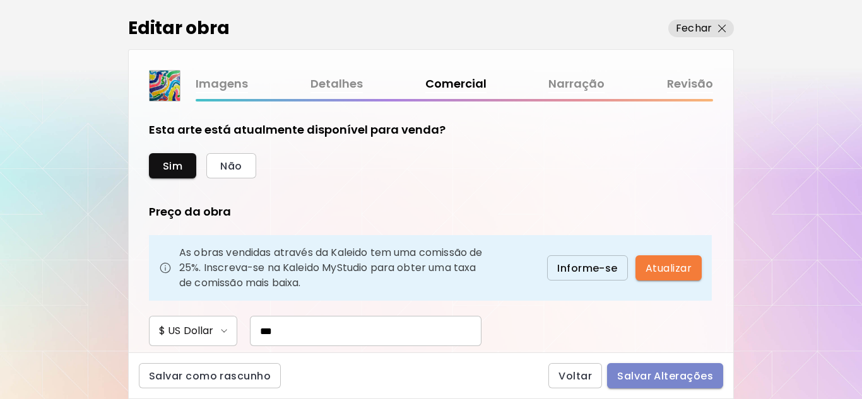
click at [669, 375] on span "Salvar Alterações" at bounding box center [665, 376] width 96 height 13
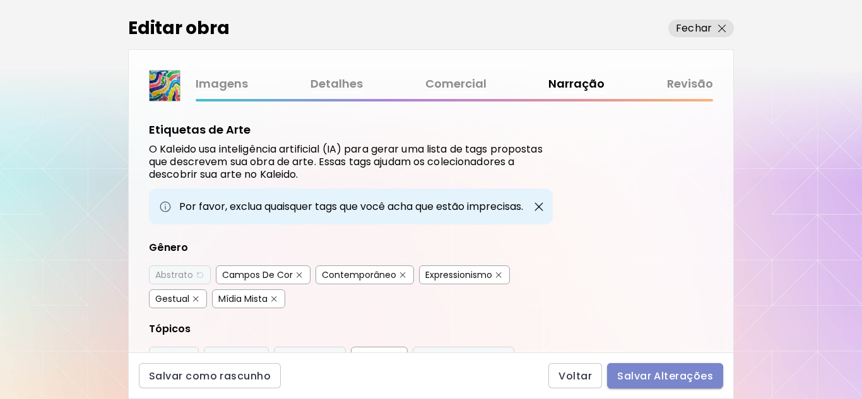
click at [659, 378] on span "Salvar Alterações" at bounding box center [665, 376] width 96 height 13
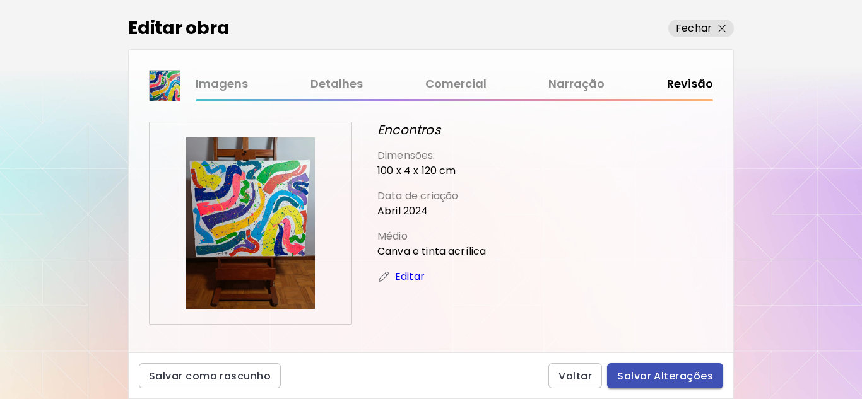
click at [684, 371] on span "Salvar Alterações" at bounding box center [665, 376] width 96 height 13
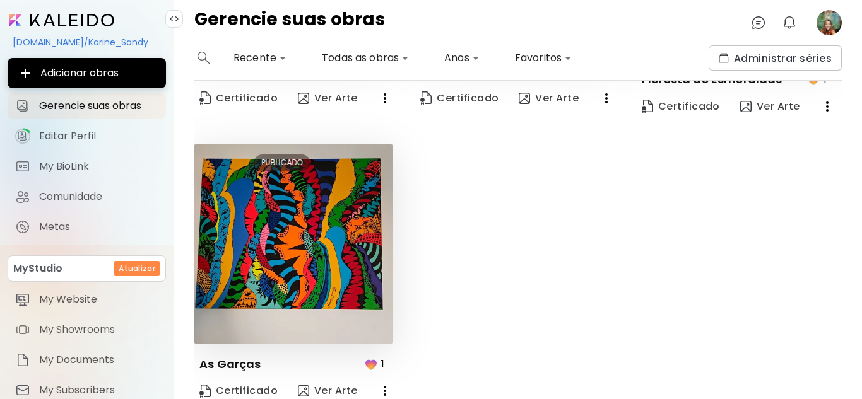
scroll to position [521, 0]
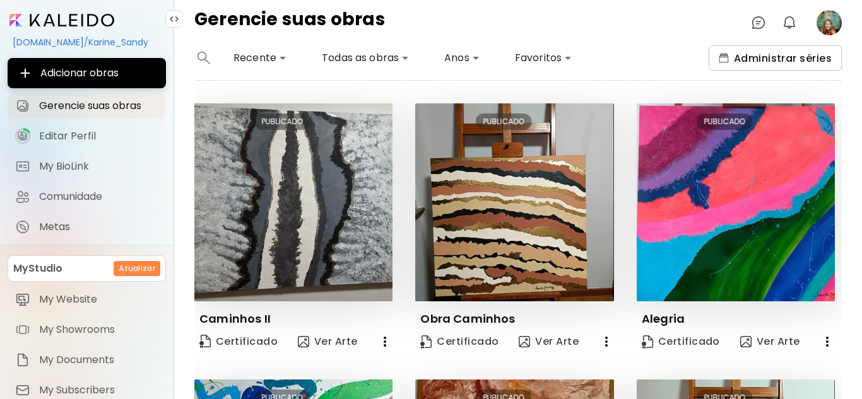
click at [782, 59] on span "Administrar séries" at bounding box center [774, 58] width 113 height 13
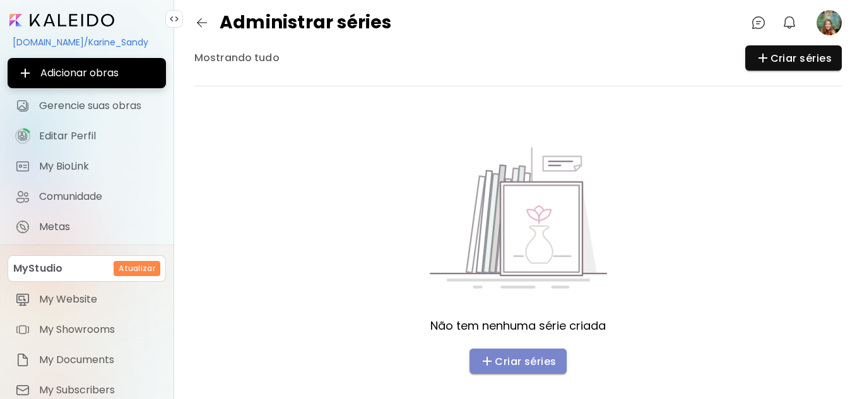
click at [492, 356] on span "Criar séries" at bounding box center [517, 361] width 77 height 15
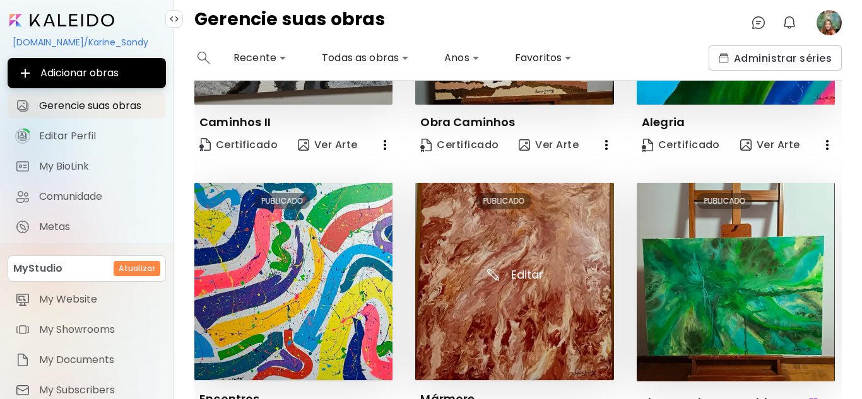
scroll to position [189, 0]
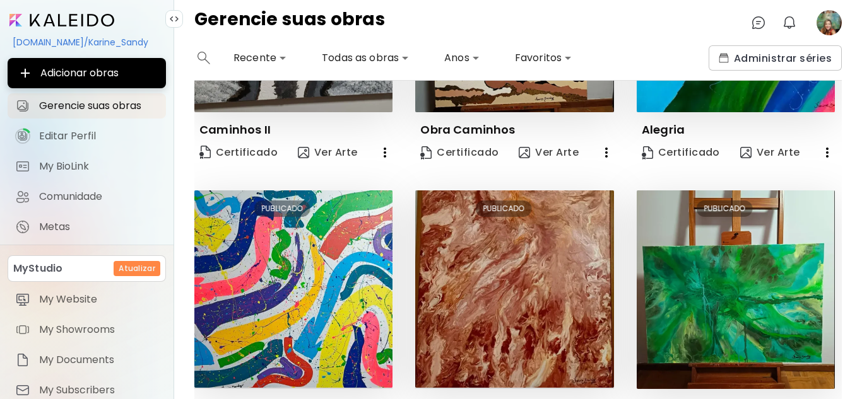
click at [833, 27] on image at bounding box center [828, 22] width 25 height 25
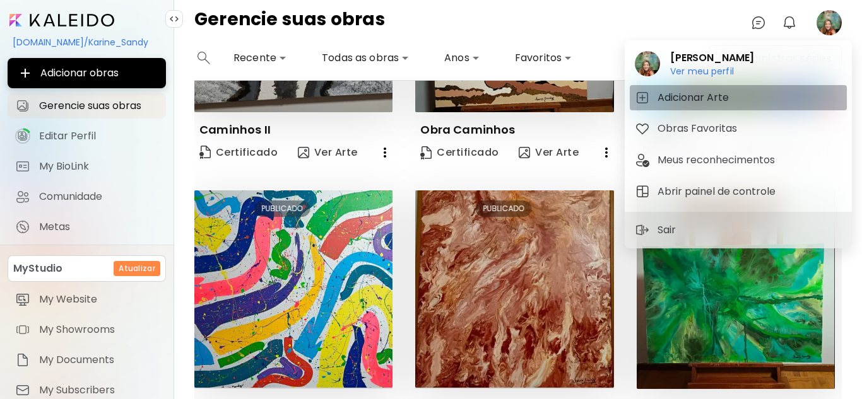
click at [717, 98] on h5 "Adicionar Arte" at bounding box center [694, 97] width 75 height 15
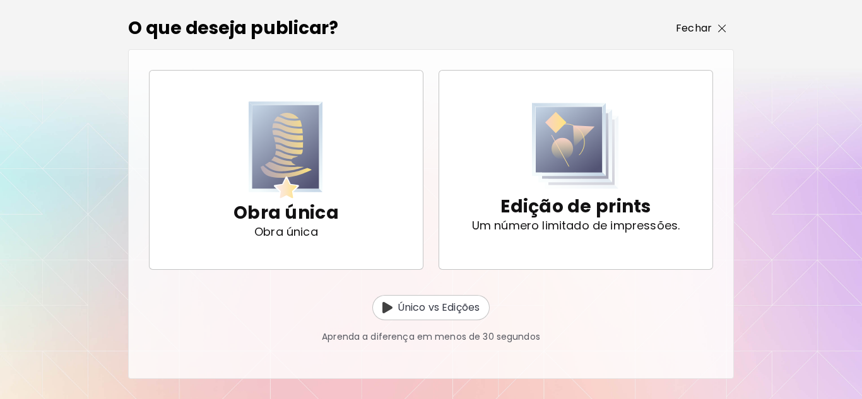
click at [730, 24] on button "Fechar" at bounding box center [701, 29] width 66 height 18
click at [714, 27] on span "Fechar" at bounding box center [701, 28] width 50 height 15
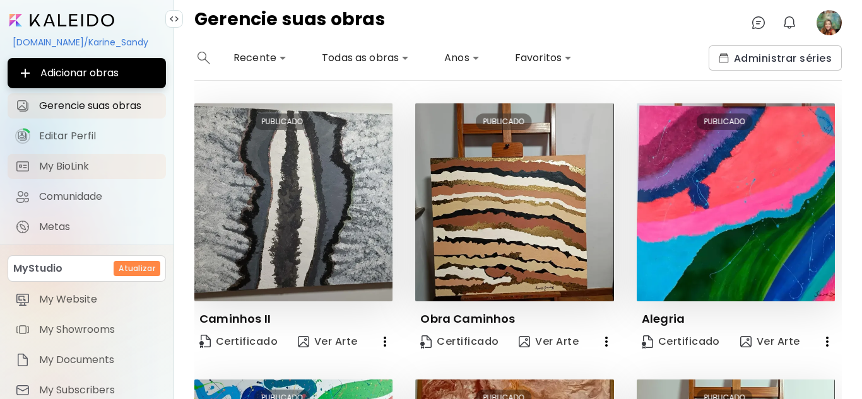
click at [71, 162] on span "My BioLink" at bounding box center [98, 166] width 119 height 13
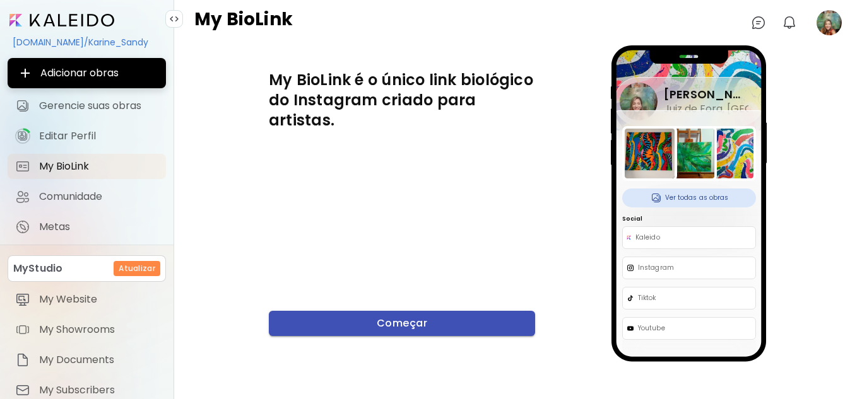
click at [382, 319] on span "Começar" at bounding box center [402, 323] width 246 height 13
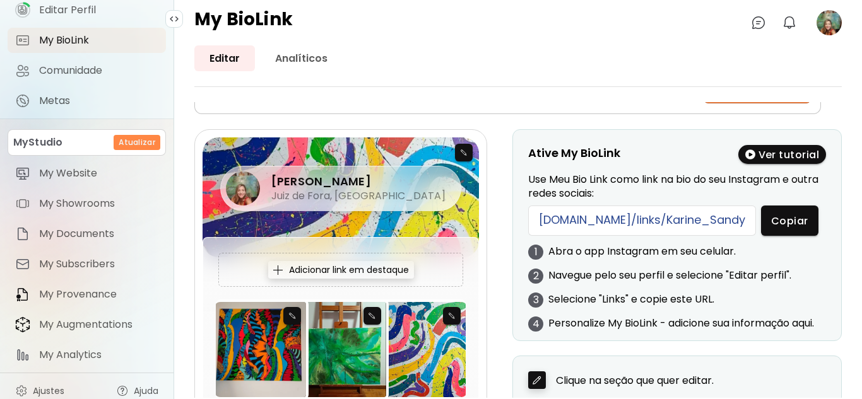
scroll to position [1, 0]
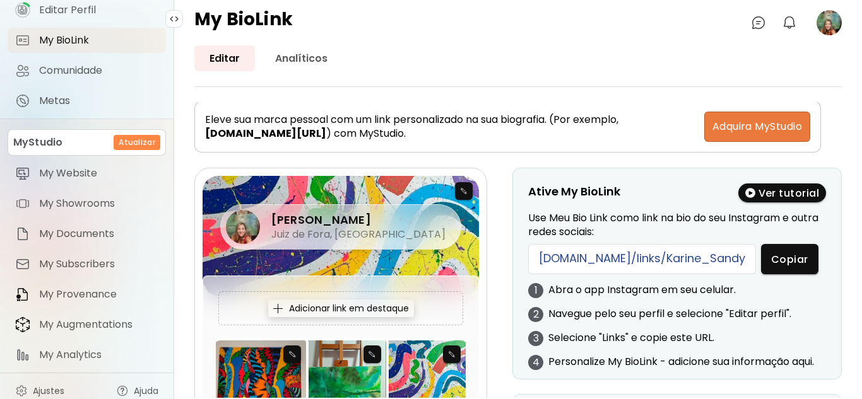
click at [763, 122] on span "Adquira MyStudio" at bounding box center [757, 126] width 90 height 15
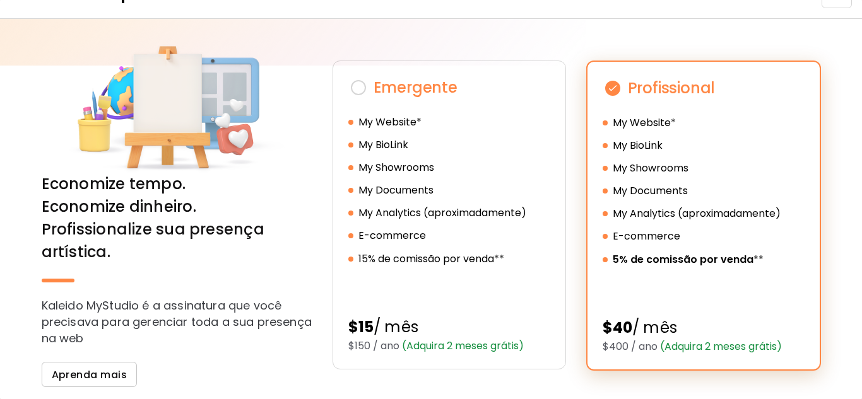
scroll to position [63, 0]
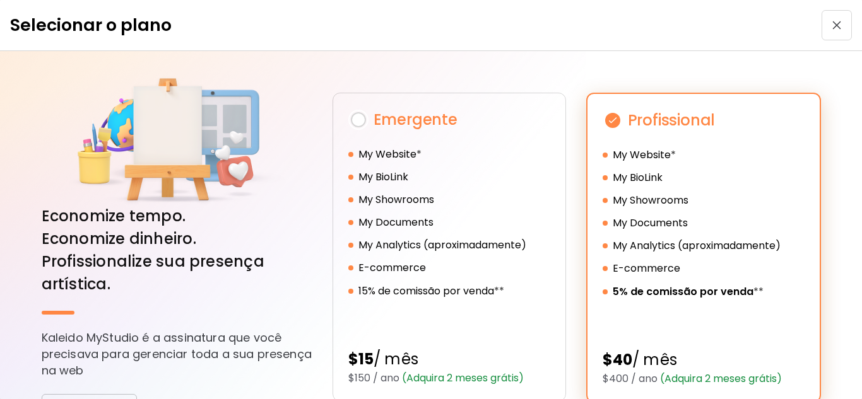
click at [832, 25] on img "button" at bounding box center [836, 25] width 9 height 9
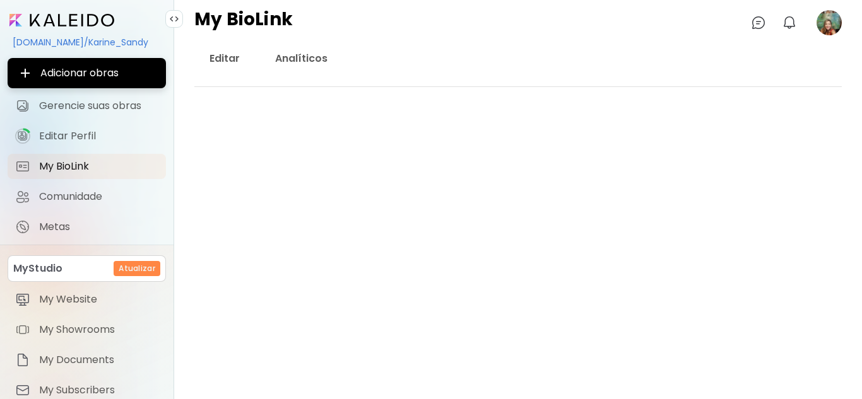
click at [826, 23] on image at bounding box center [828, 22] width 25 height 25
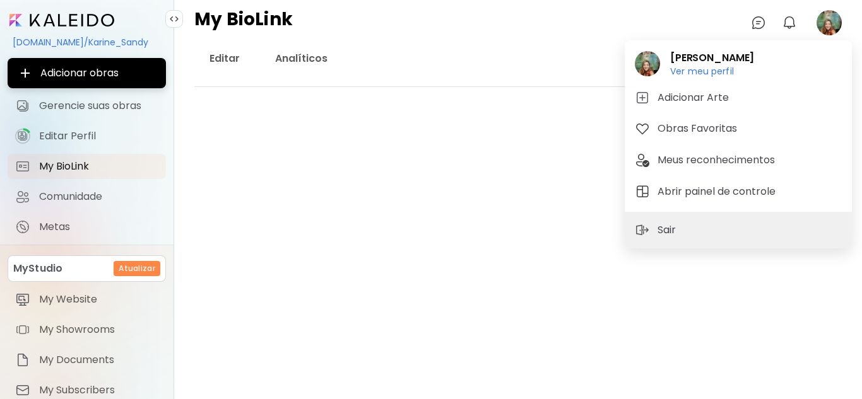
click at [51, 15] on div at bounding box center [431, 199] width 862 height 399
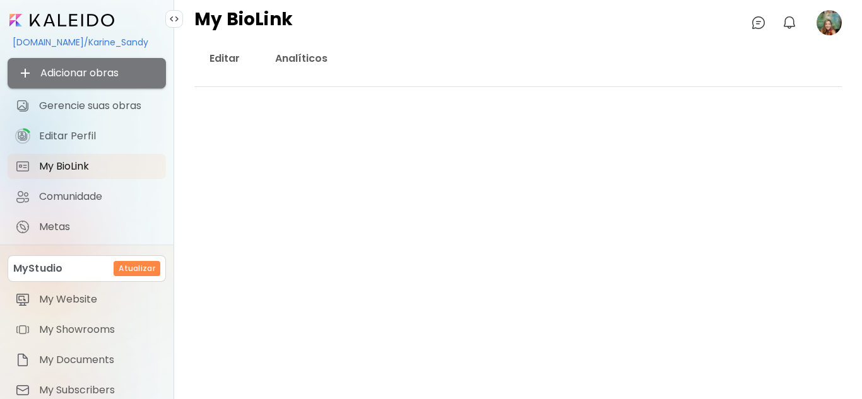
click at [110, 74] on span "Adicionar obras" at bounding box center [87, 73] width 138 height 15
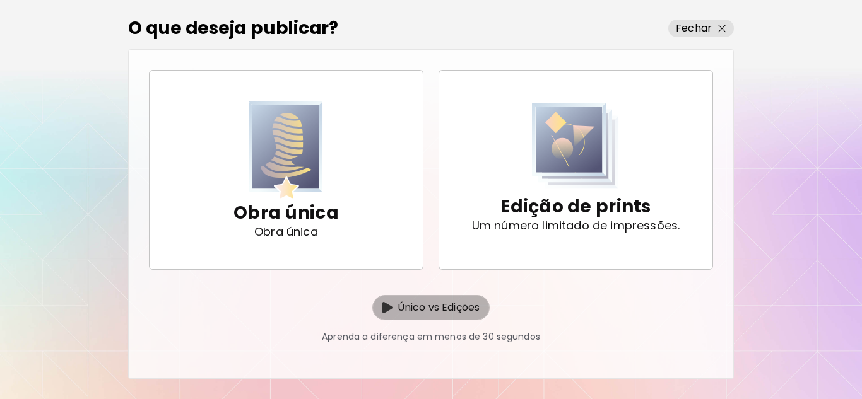
click at [431, 310] on p "Único vs Edições" at bounding box center [438, 307] width 82 height 15
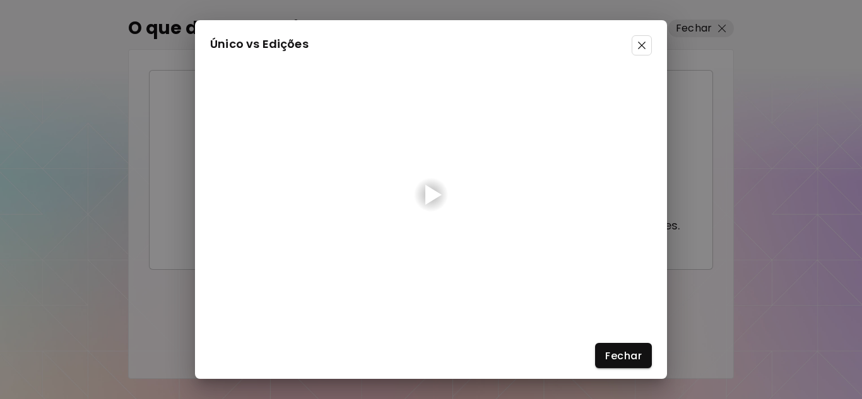
click at [428, 191] on div at bounding box center [433, 195] width 16 height 20
click at [642, 44] on img at bounding box center [642, 46] width 8 height 8
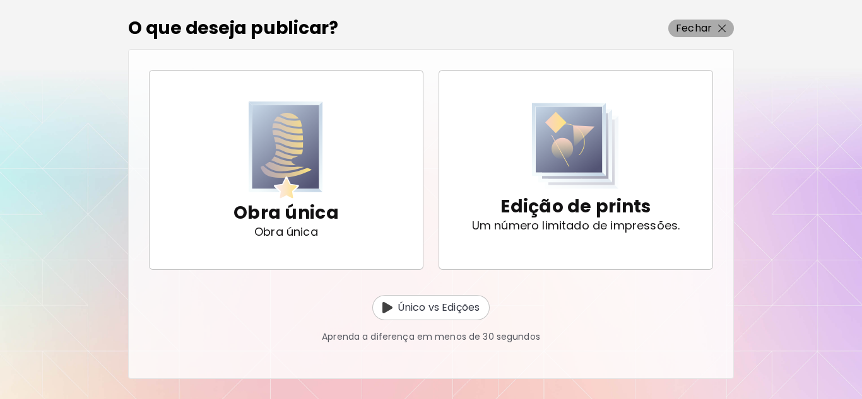
click at [711, 25] on p "Fechar" at bounding box center [694, 28] width 36 height 15
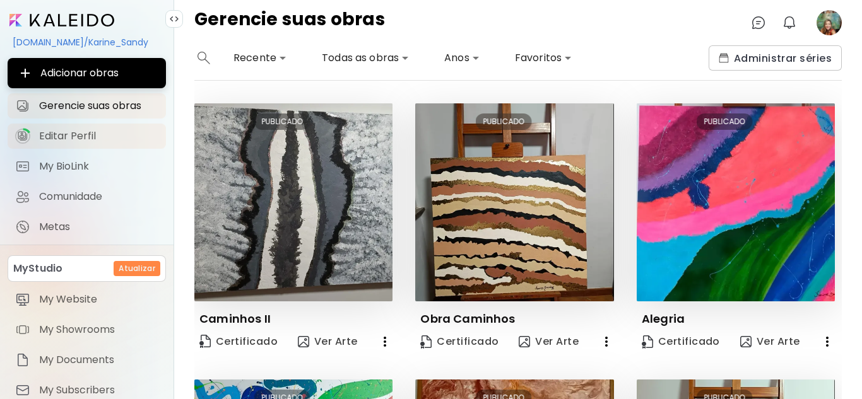
click at [72, 134] on span "Editar Perfil" at bounding box center [98, 136] width 119 height 13
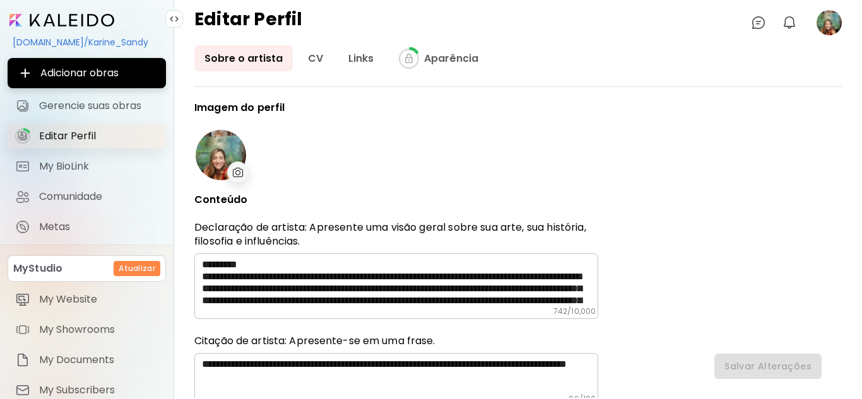
type input "******"
type input "**********"
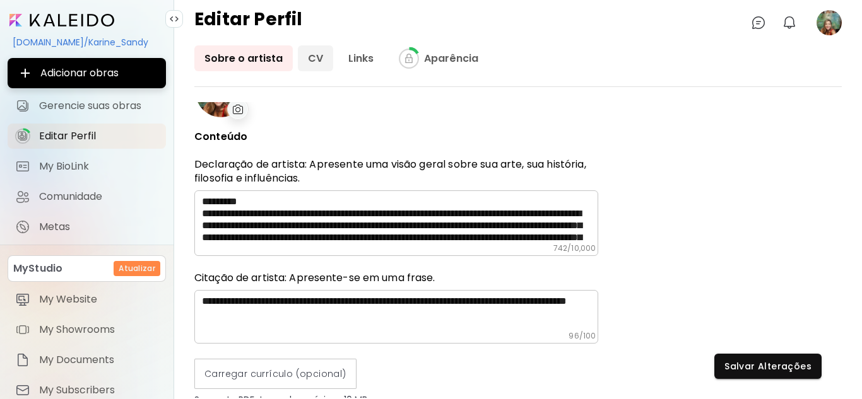
click at [306, 54] on link "CV" at bounding box center [315, 58] width 35 height 26
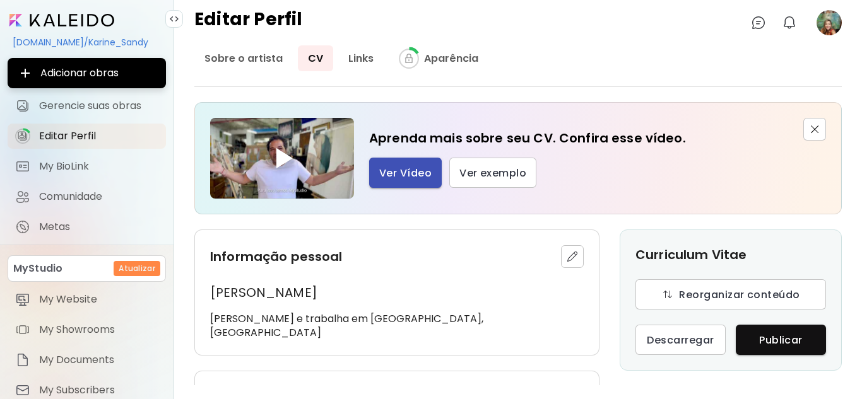
click at [409, 167] on span "Ver Vídeo" at bounding box center [405, 173] width 52 height 13
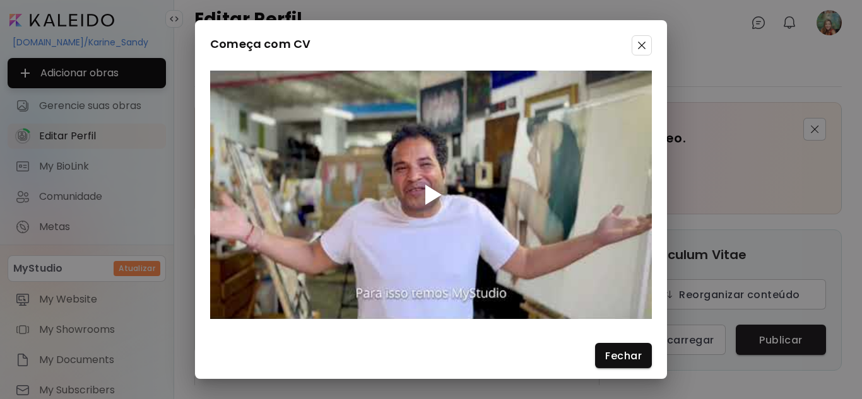
click at [425, 194] on div at bounding box center [433, 195] width 16 height 20
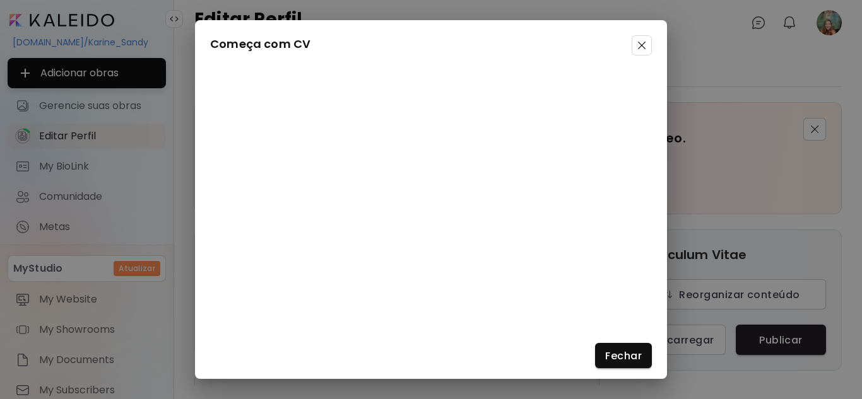
click at [640, 44] on img at bounding box center [642, 46] width 8 height 8
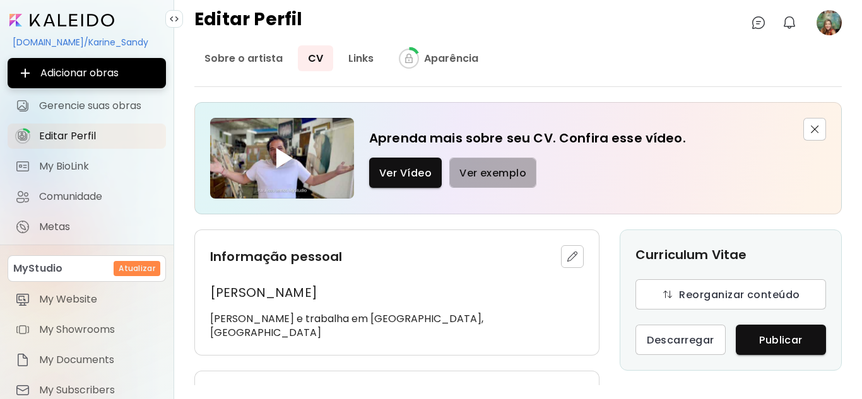
click at [484, 173] on span "Ver exemplo" at bounding box center [492, 173] width 67 height 13
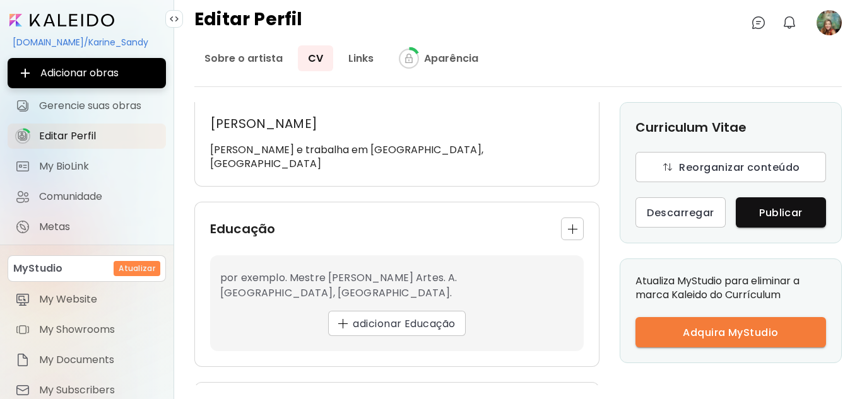
scroll to position [63, 0]
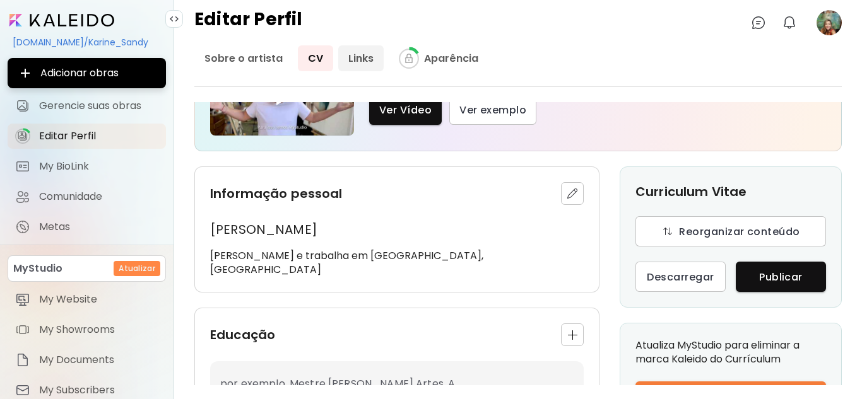
click at [363, 54] on link "Links" at bounding box center [360, 58] width 45 height 26
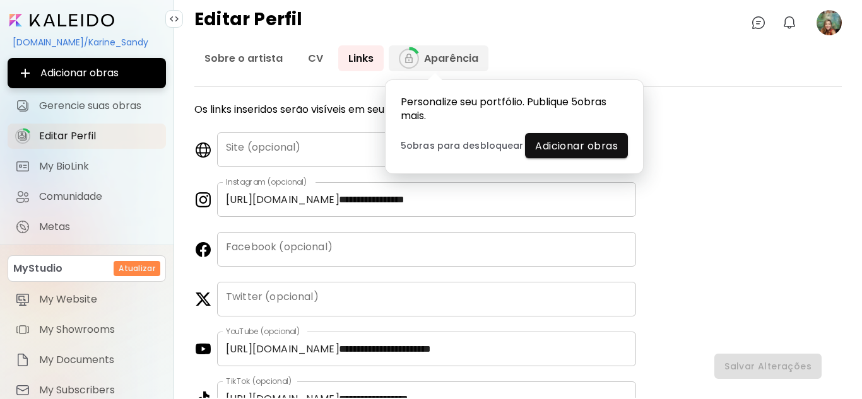
click at [456, 55] on link "Aparência" at bounding box center [439, 58] width 100 height 26
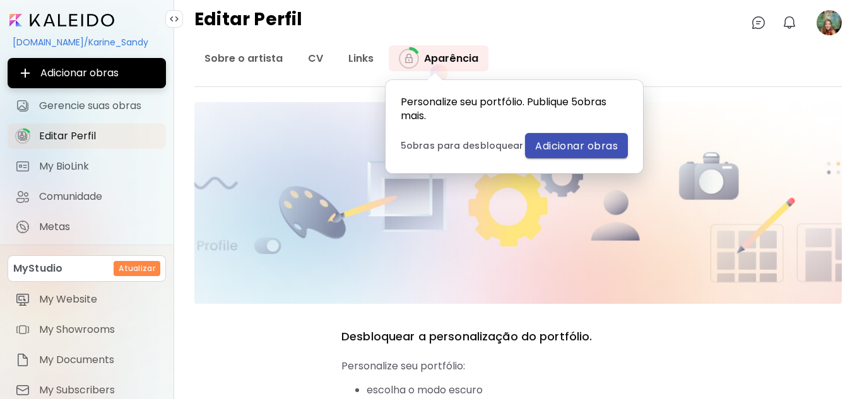
click at [583, 144] on span "Adicionar obras" at bounding box center [576, 145] width 83 height 13
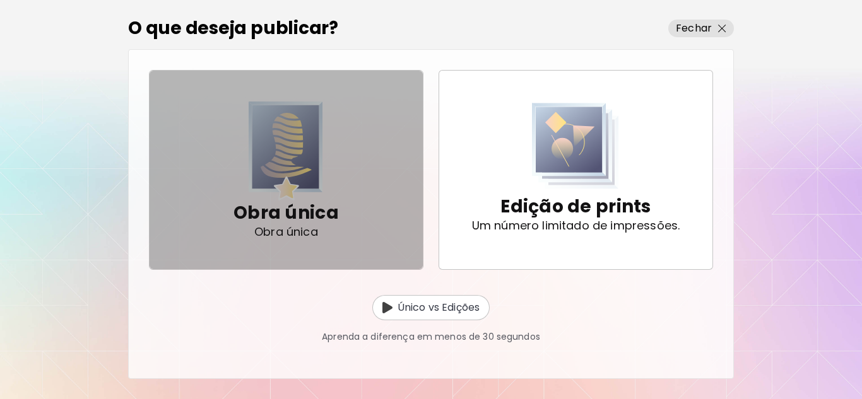
click at [283, 214] on p "Obra única" at bounding box center [285, 213] width 105 height 25
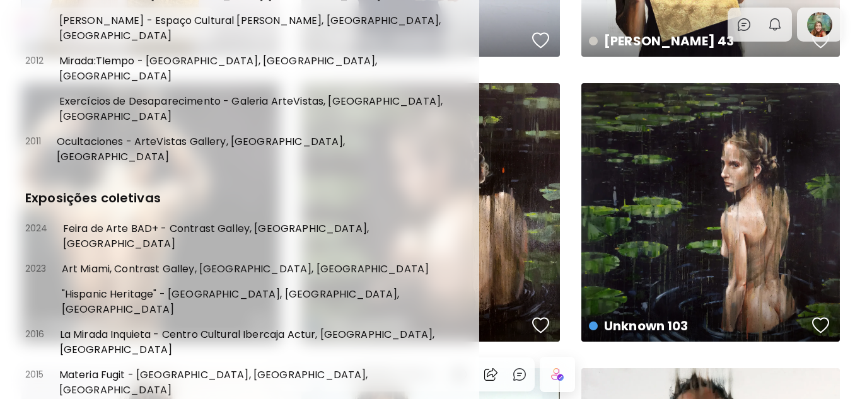
scroll to position [252, 0]
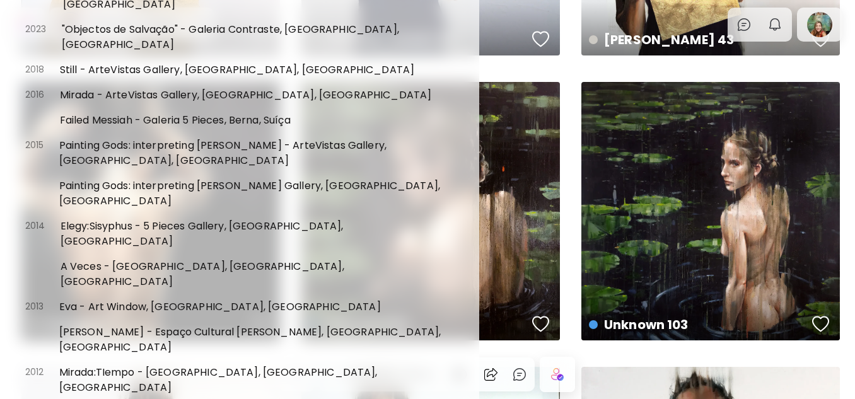
scroll to position [463, 0]
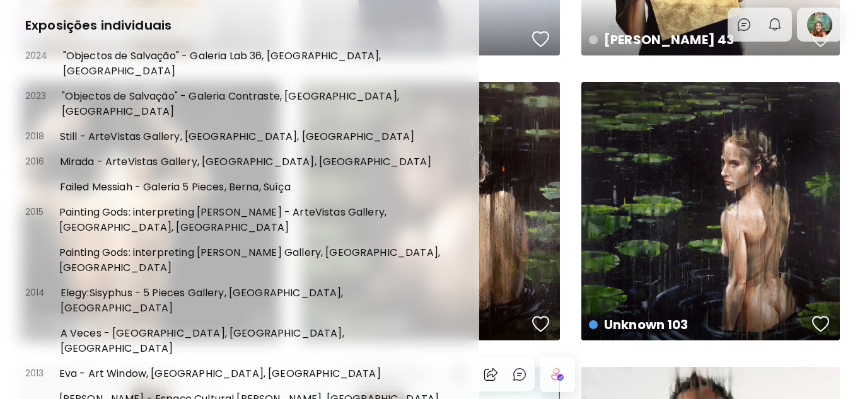
click at [831, 20] on div at bounding box center [427, 199] width 855 height 399
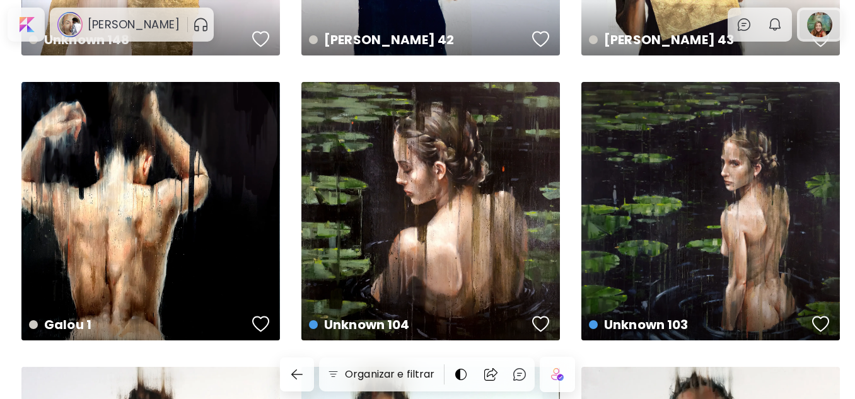
click at [828, 22] on div at bounding box center [820, 24] width 40 height 29
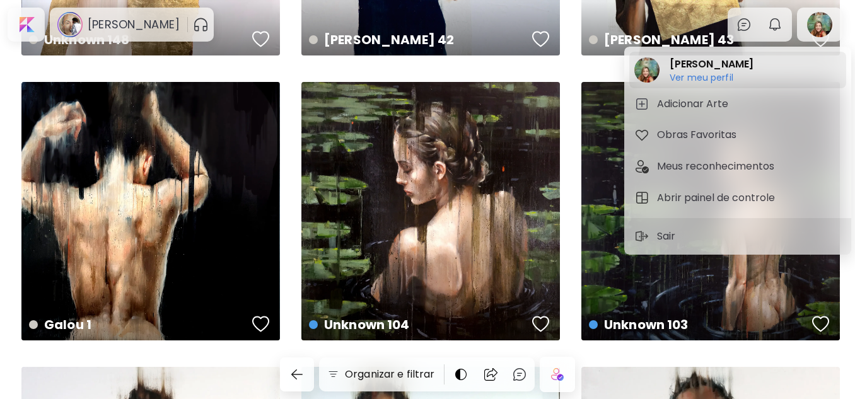
click at [711, 73] on h6 "Ver meu perfil" at bounding box center [712, 77] width 84 height 11
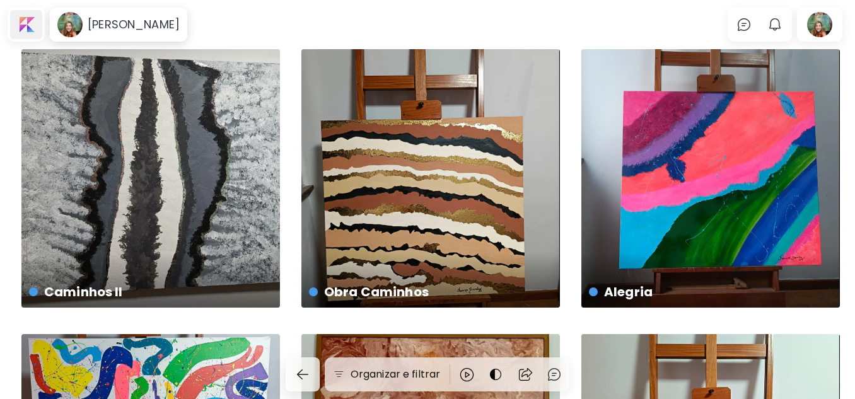
click at [27, 23] on div at bounding box center [26, 24] width 32 height 29
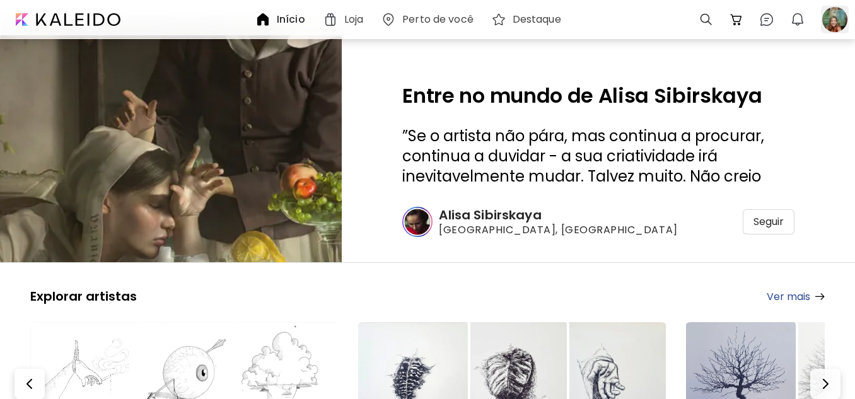
click at [841, 26] on div at bounding box center [835, 20] width 28 height 28
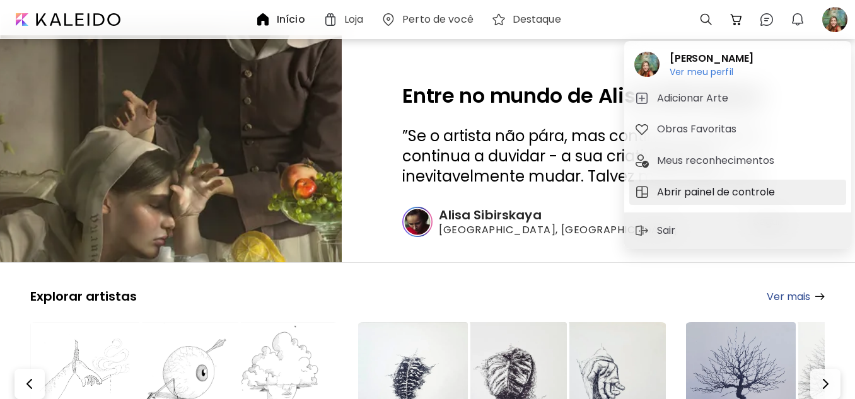
click at [697, 190] on h5 "Abrir painel de controle" at bounding box center [718, 192] width 122 height 15
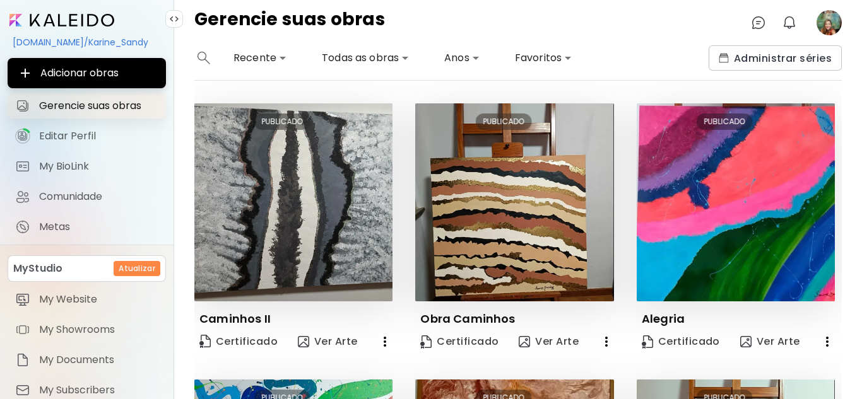
click at [74, 103] on span "Gerencie suas obras" at bounding box center [98, 106] width 119 height 13
click at [78, 104] on span "Gerencie suas obras" at bounding box center [98, 106] width 119 height 13
click at [75, 139] on span "Editar Perfil" at bounding box center [98, 136] width 119 height 13
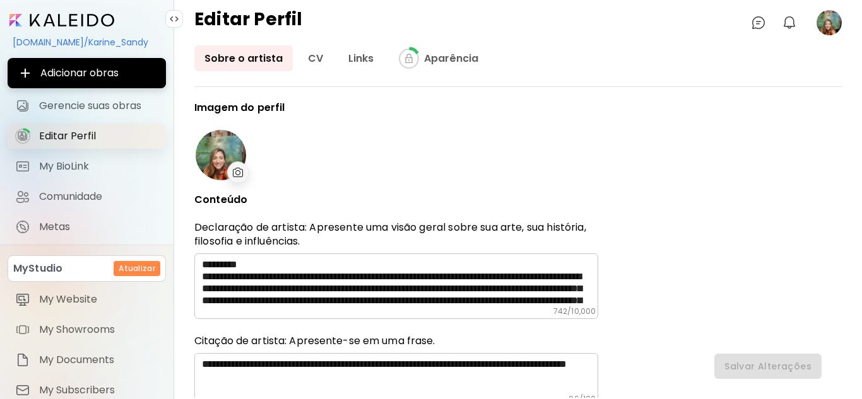
type input "******"
type input "**********"
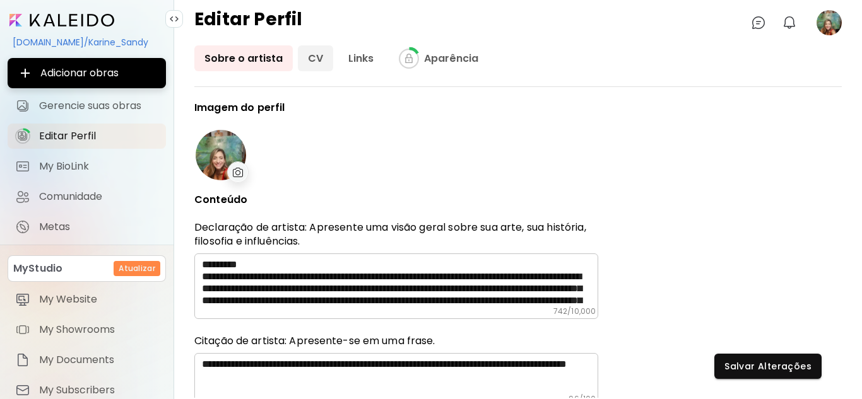
click at [316, 59] on link "CV" at bounding box center [315, 58] width 35 height 26
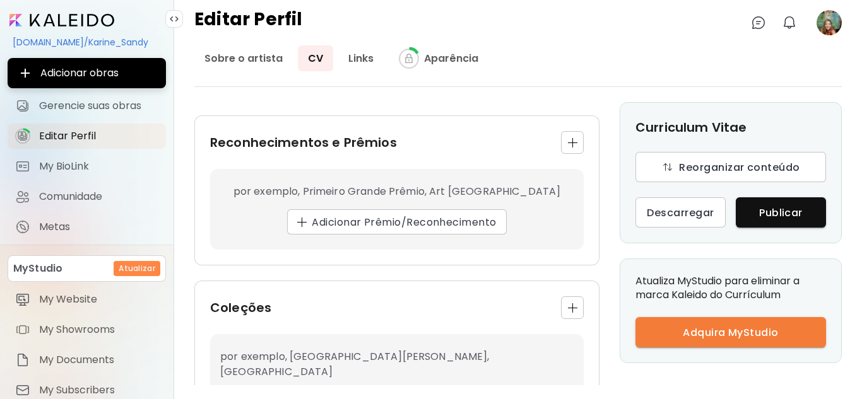
scroll to position [442, 0]
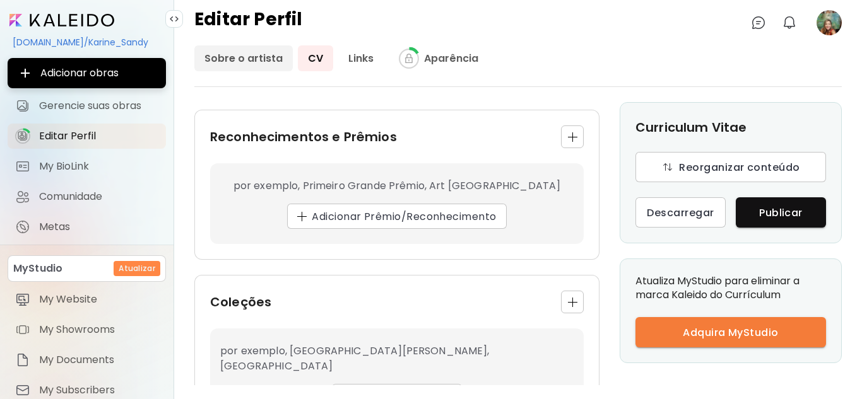
click at [260, 54] on link "Sobre o artista" at bounding box center [243, 58] width 98 height 26
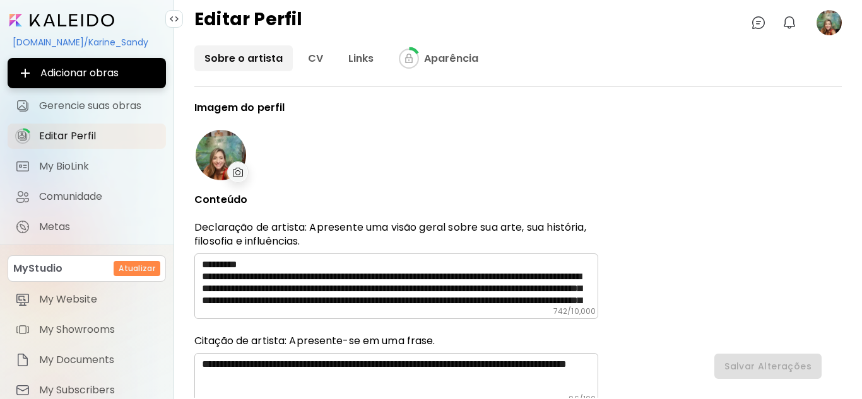
type input "******"
type input "**********"
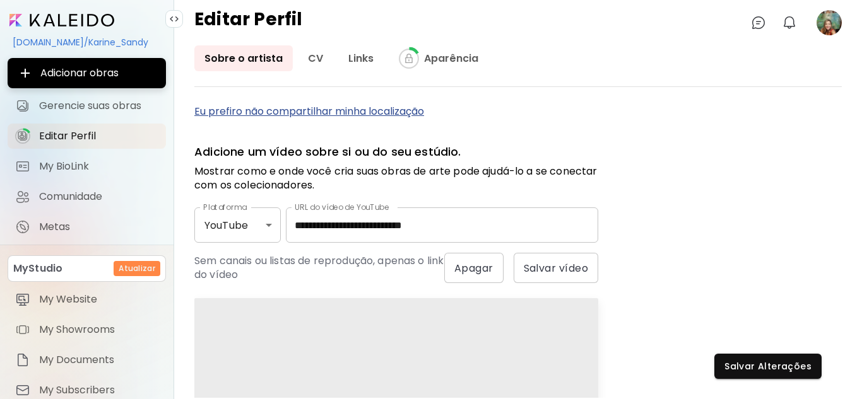
scroll to position [631, 0]
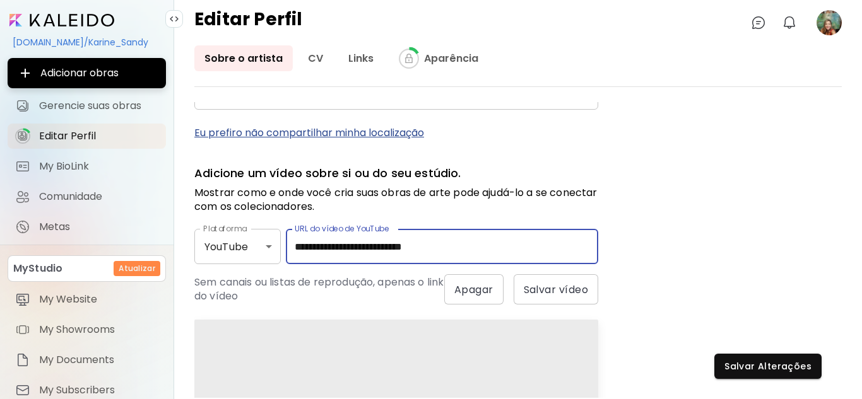
drag, startPoint x: 294, startPoint y: 247, endPoint x: 486, endPoint y: 252, distance: 192.5
click at [486, 252] on input "**********" at bounding box center [442, 246] width 312 height 35
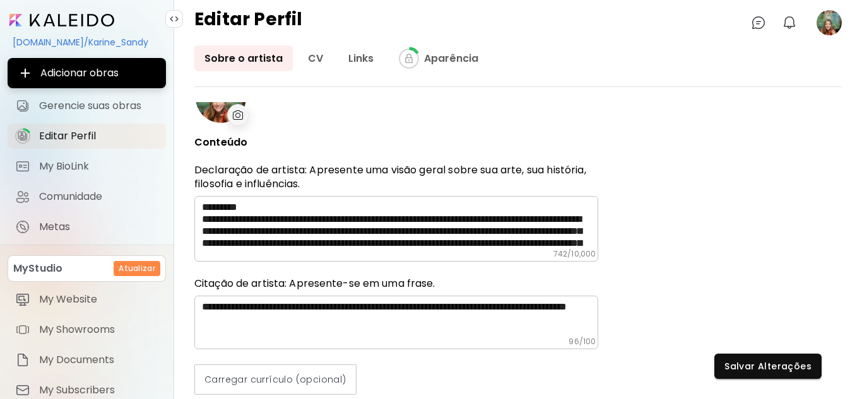
scroll to position [0, 0]
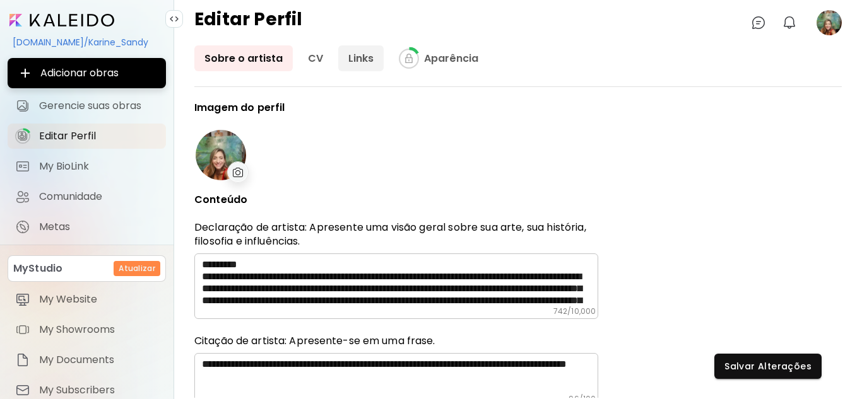
click at [363, 60] on link "Links" at bounding box center [360, 58] width 45 height 26
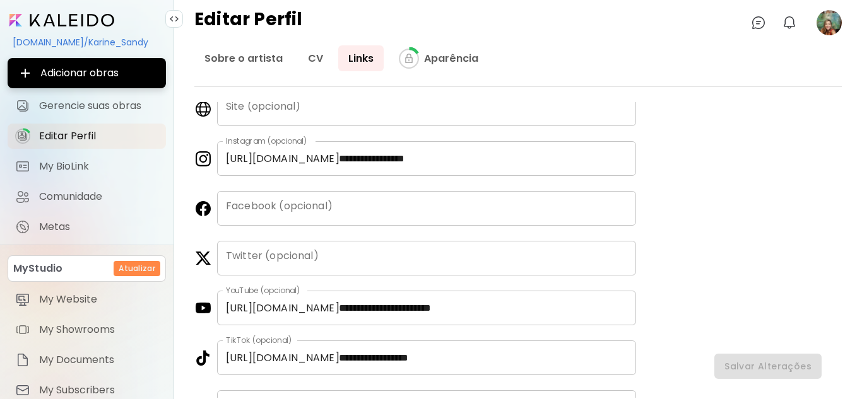
scroll to position [81, 0]
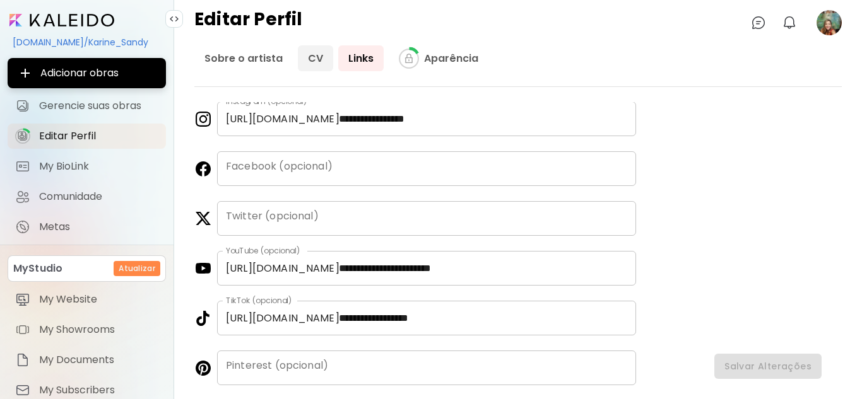
click at [313, 59] on link "CV" at bounding box center [315, 58] width 35 height 26
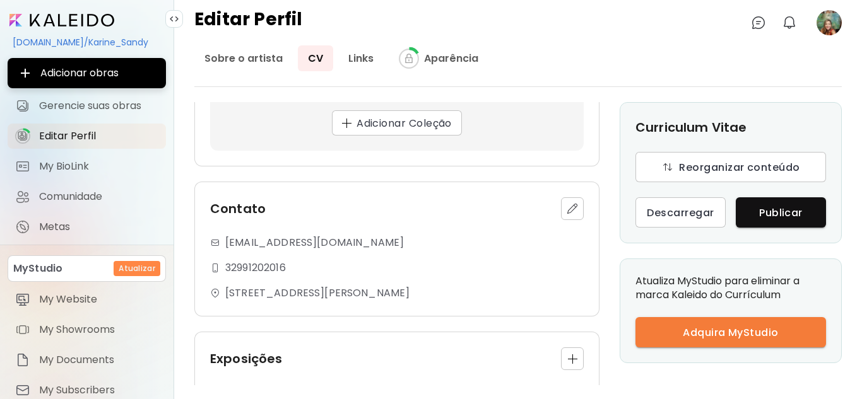
scroll to position [711, 0]
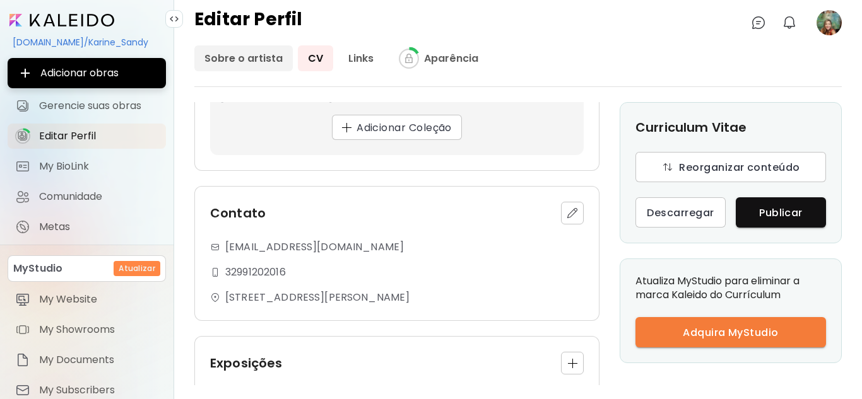
click at [228, 55] on link "Sobre o artista" at bounding box center [243, 58] width 98 height 26
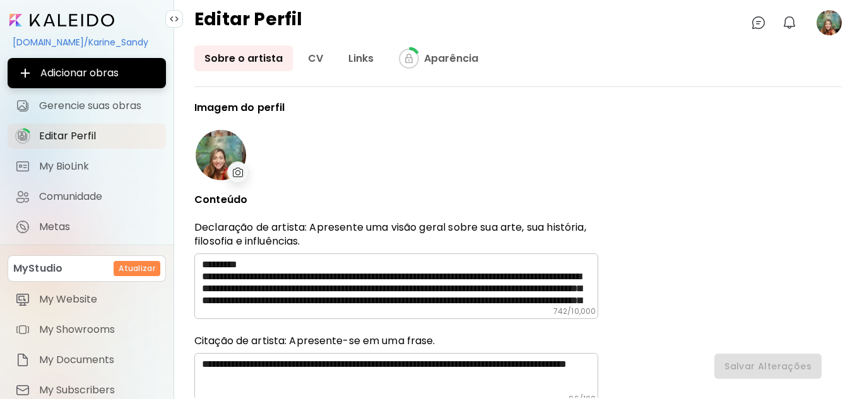
type input "******"
type input "**********"
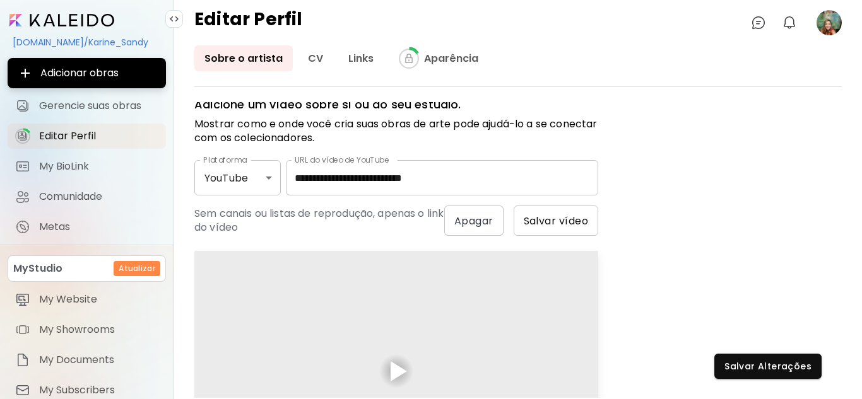
scroll to position [698, 0]
click at [563, 223] on span "Salvar vídeo" at bounding box center [556, 222] width 65 height 13
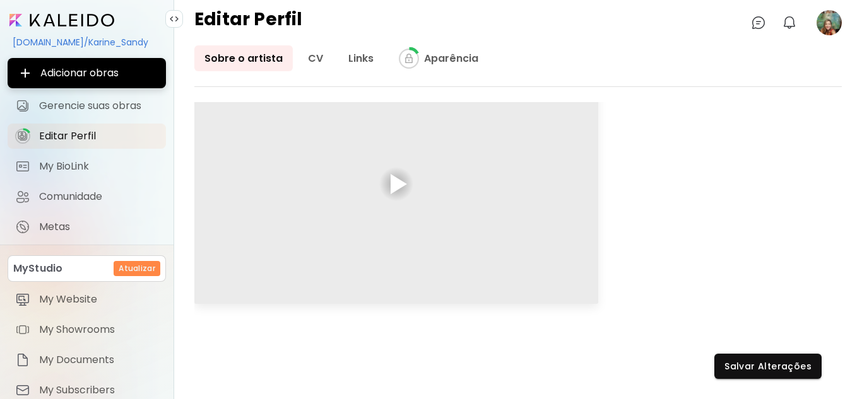
scroll to position [887, 0]
